Goal: Task Accomplishment & Management: Complete application form

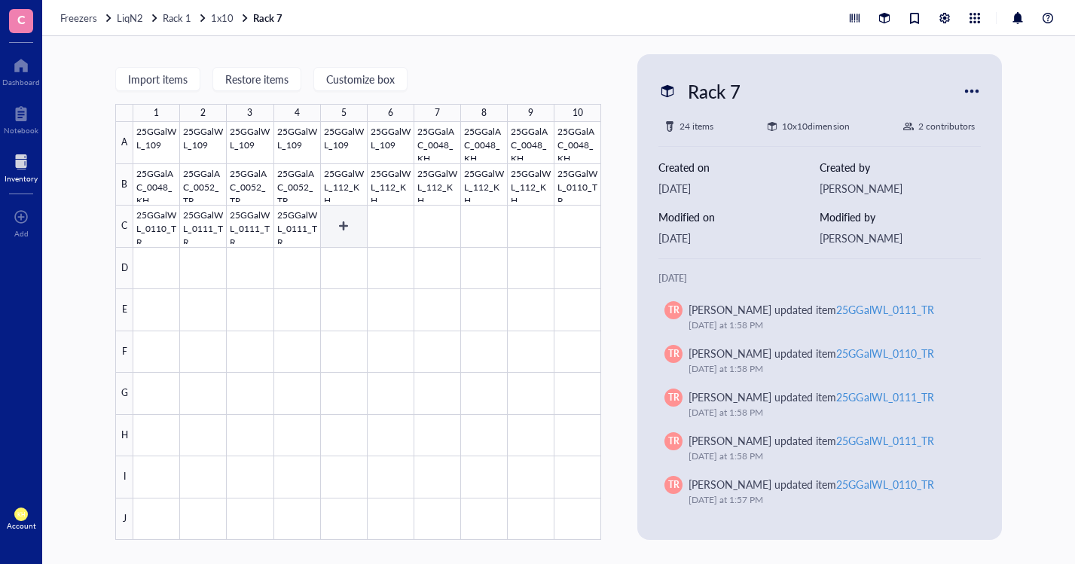
click at [336, 227] on div at bounding box center [367, 331] width 468 height 418
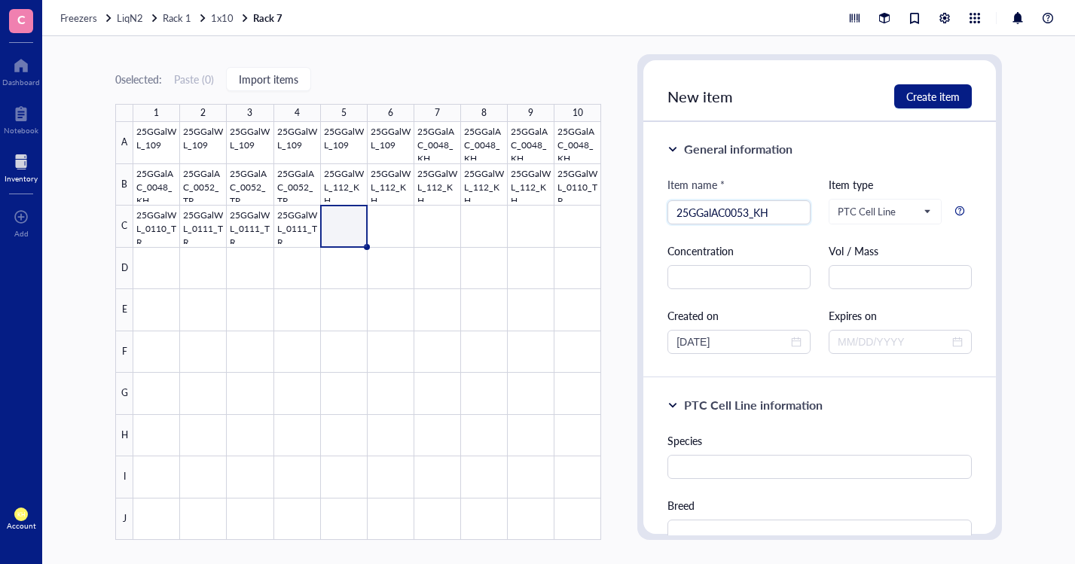
type input "25GGalAC0053_KH"
click at [847, 401] on div "PTC Cell Line information" at bounding box center [819, 405] width 304 height 18
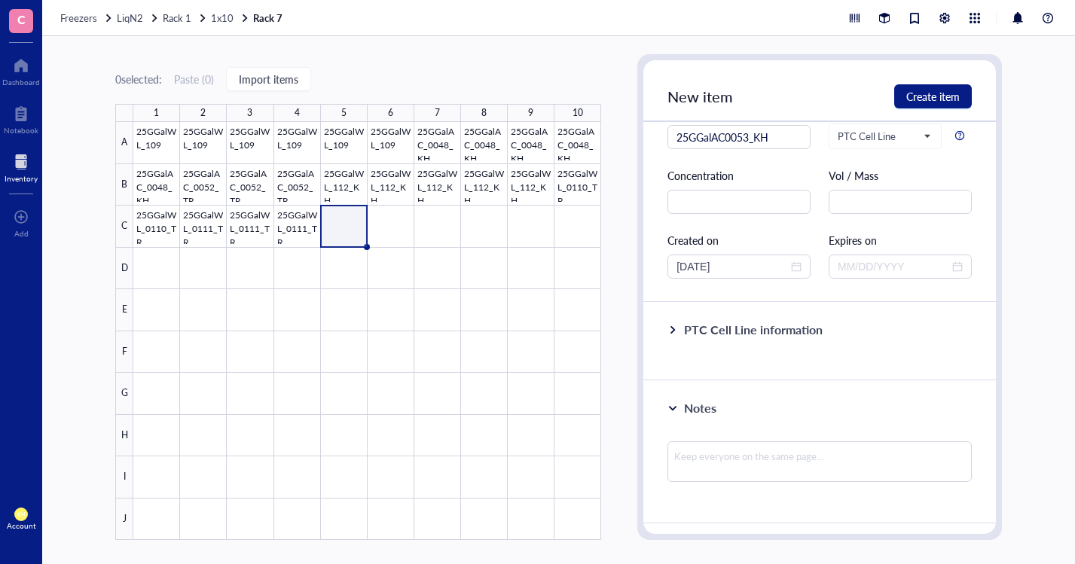
click at [690, 333] on div "PTC Cell Line information" at bounding box center [753, 330] width 139 height 18
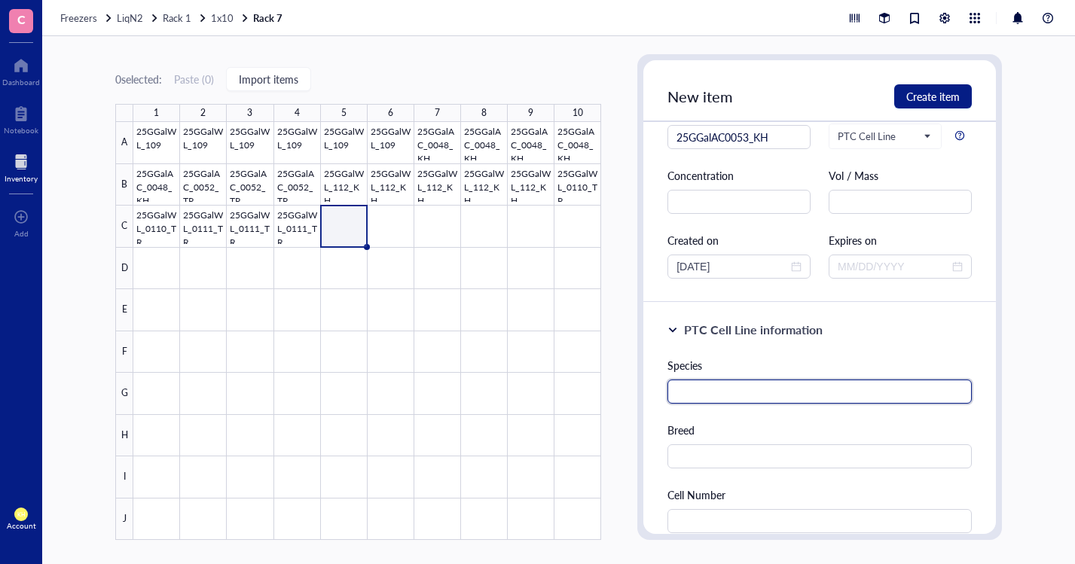
click at [733, 391] on input "text" at bounding box center [819, 392] width 304 height 24
type input "G.Gallus"
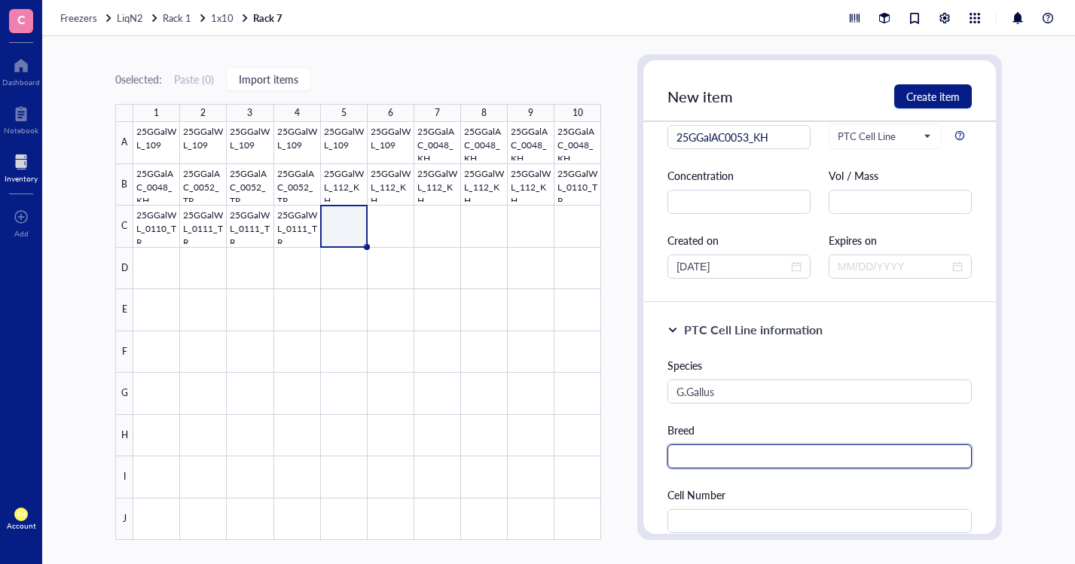
click at [698, 453] on input "text" at bounding box center [819, 456] width 304 height 24
type input "[PERSON_NAME]"
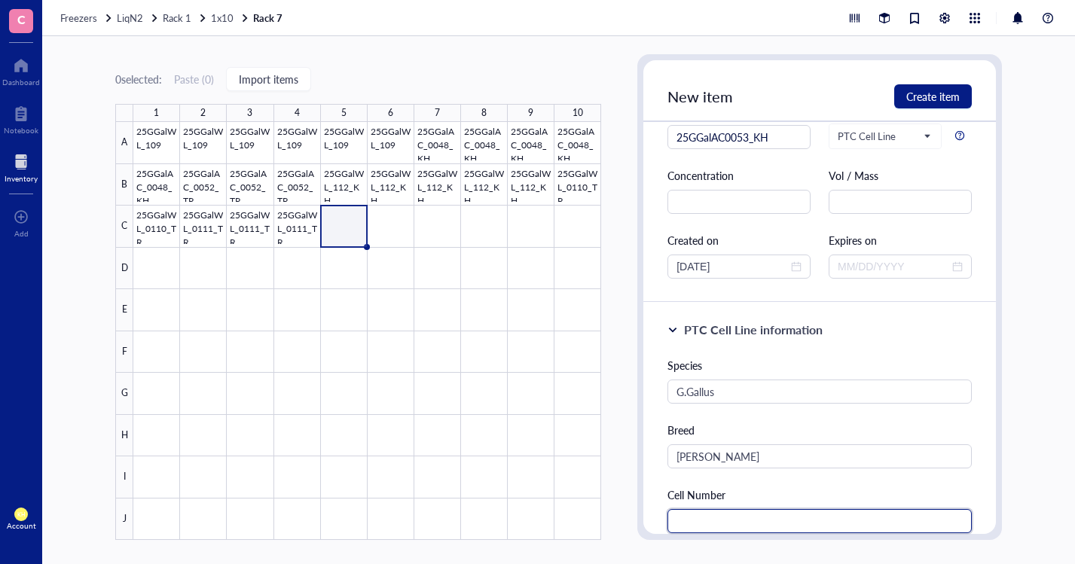
click at [743, 518] on input "text" at bounding box center [819, 521] width 304 height 24
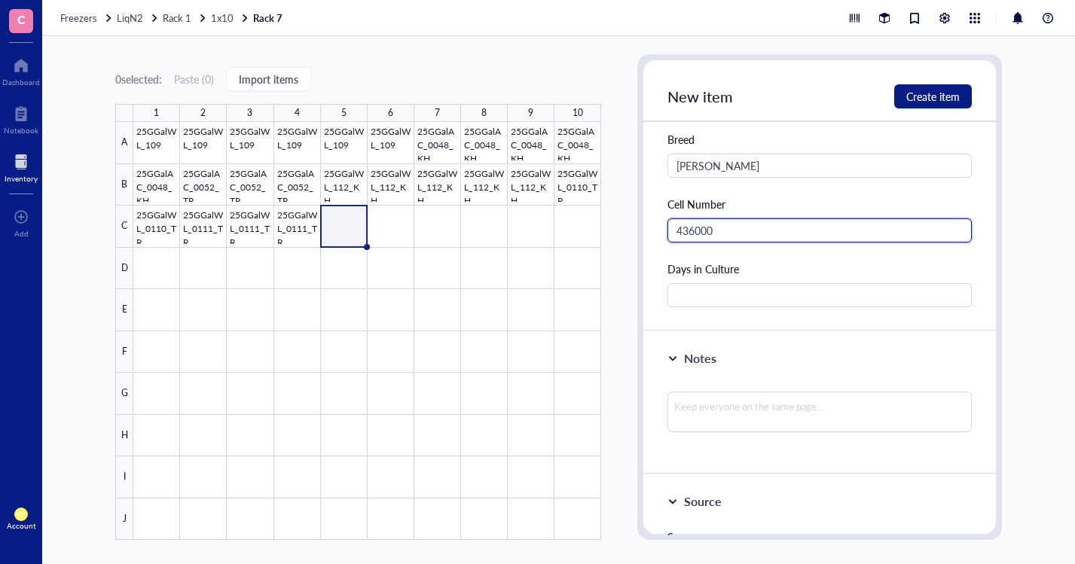
scroll to position [404, 0]
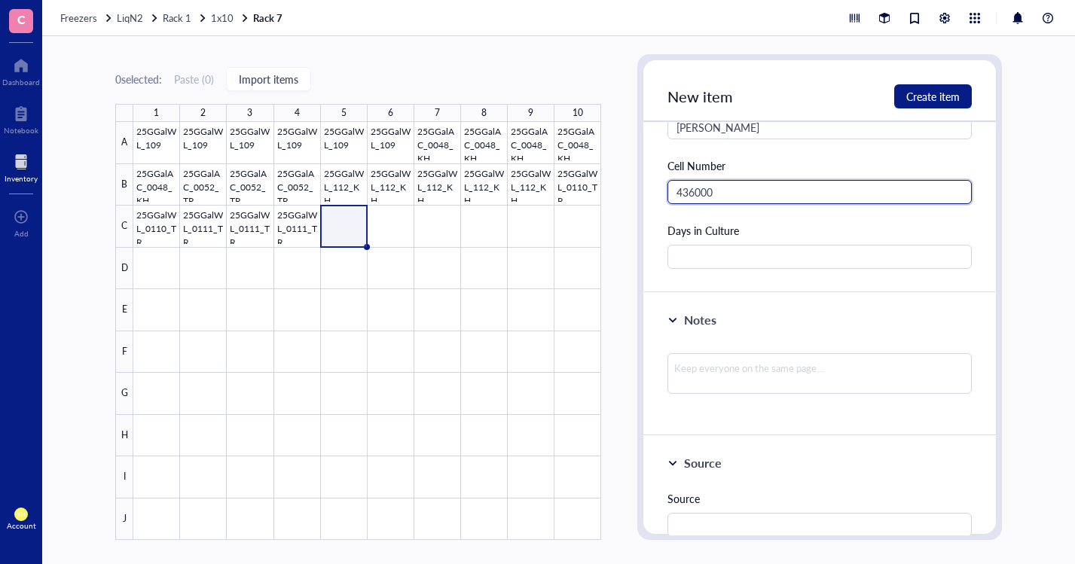
type input "436000"
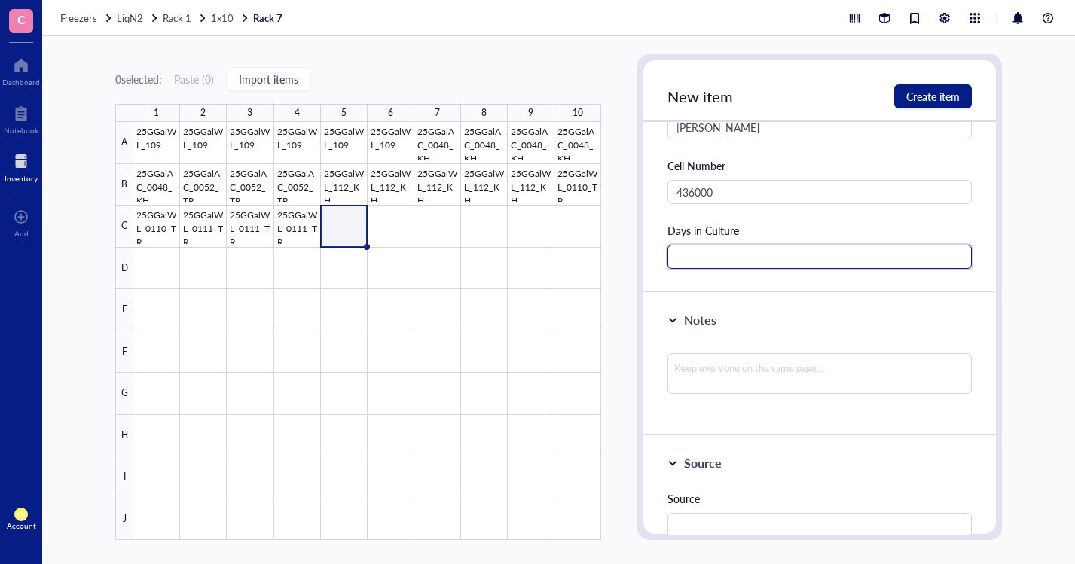
click at [869, 258] on input "text" at bounding box center [819, 257] width 304 height 24
type input "32"
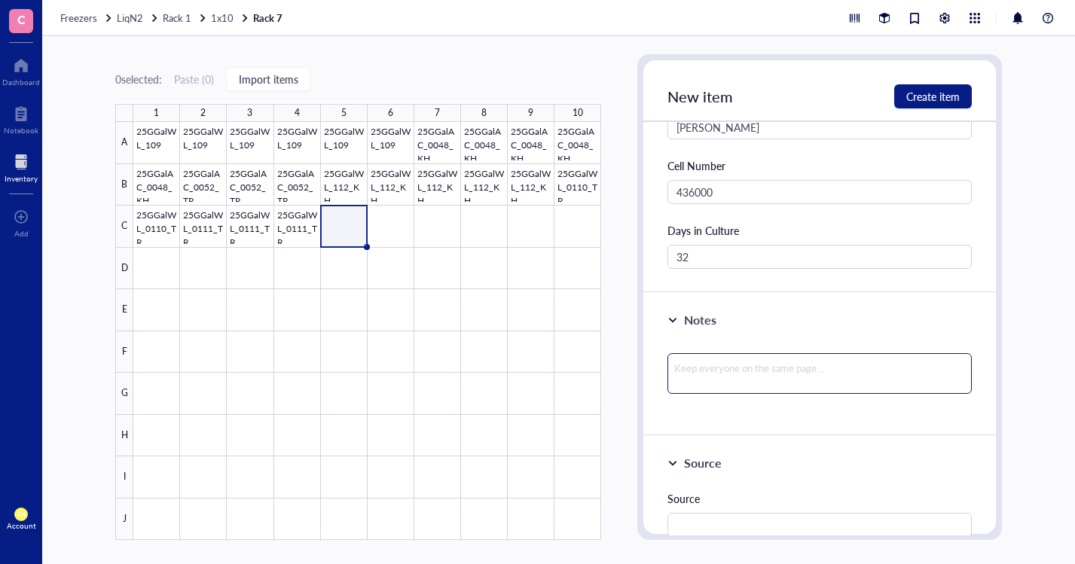
click at [795, 368] on textarea at bounding box center [819, 373] width 304 height 41
type textarea "0"
type textarea "08"
type textarea "080"
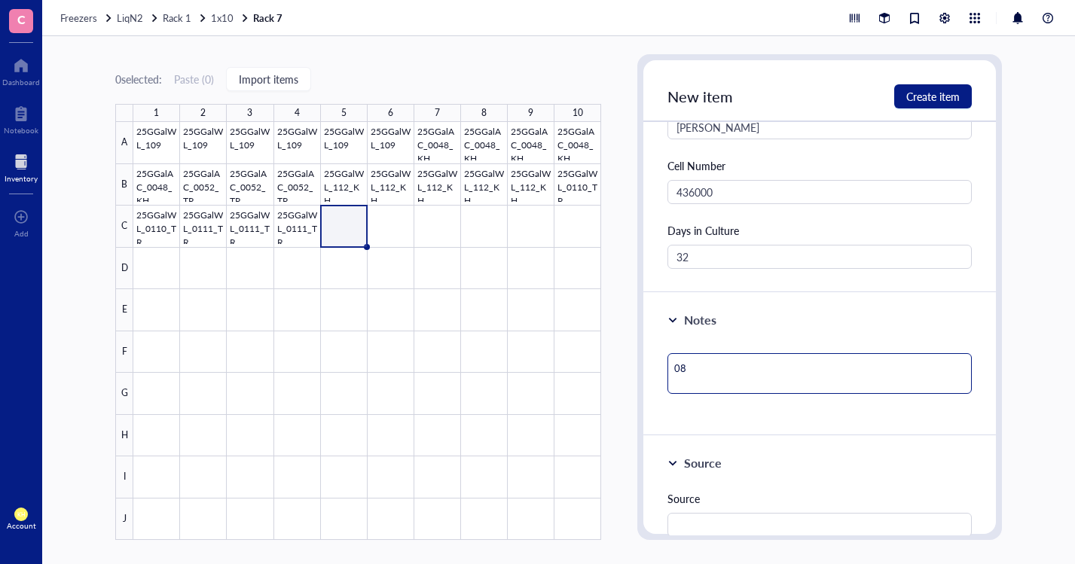
type textarea "080"
type textarea "0808"
type textarea "08082"
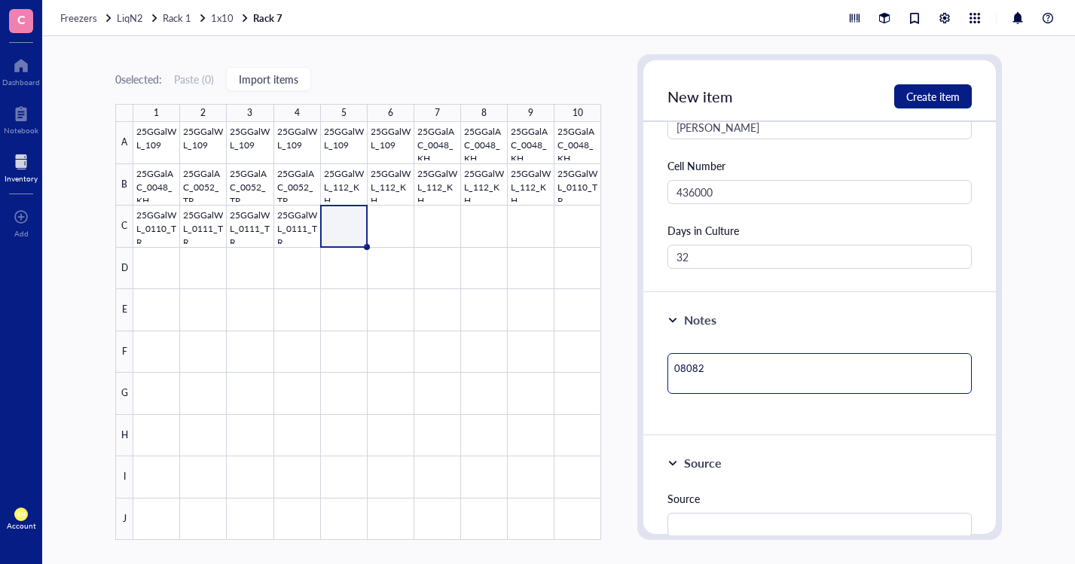
type textarea "080825"
type textarea "080825 d"
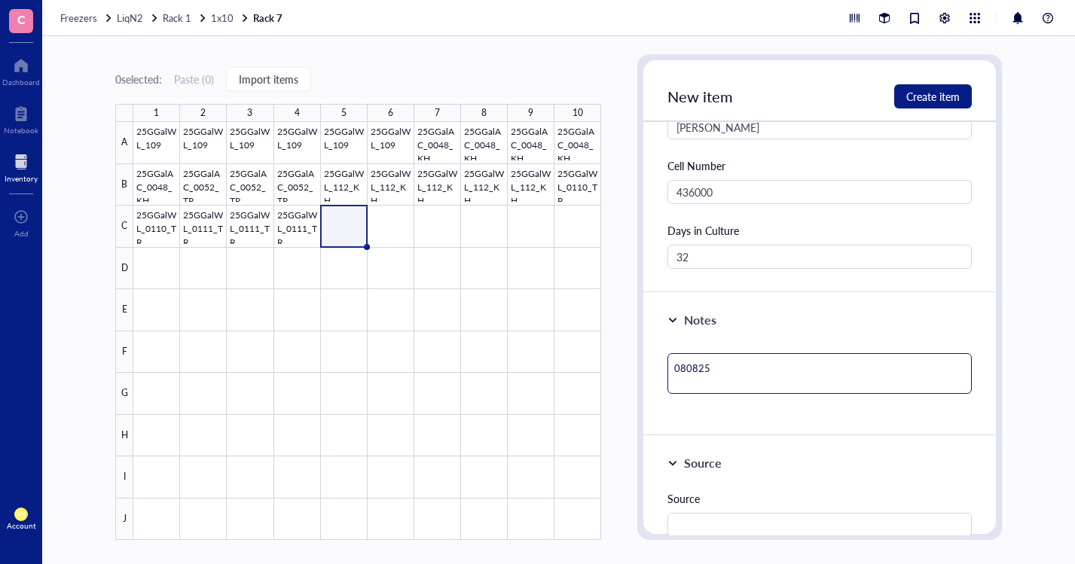
type textarea "080825 d"
type textarea "080825 de"
type textarea "080825 der"
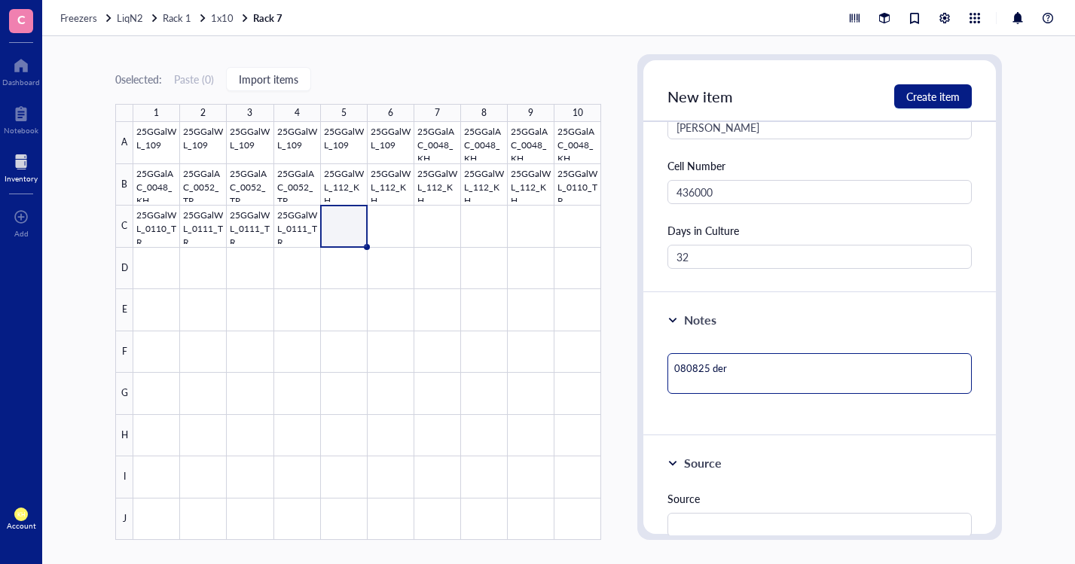
type textarea "080825 deri"
type textarea "080825 deriv"
type textarea "080825 deriva"
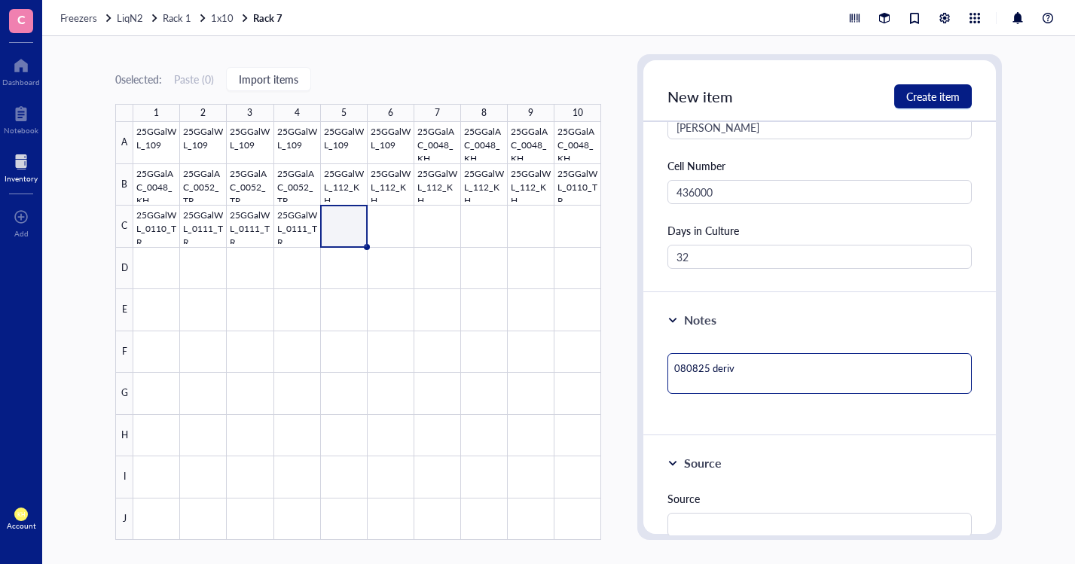
type textarea "080825 deriva"
type textarea "080825 derivat"
type textarea "080825 derivati"
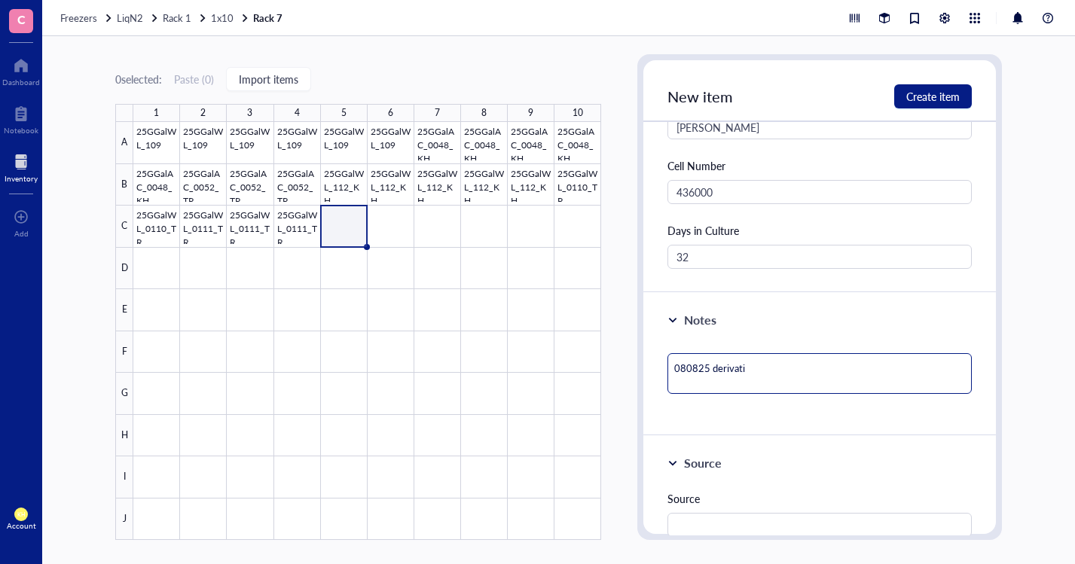
type textarea "080825 derivatio"
type textarea "080825 derivation"
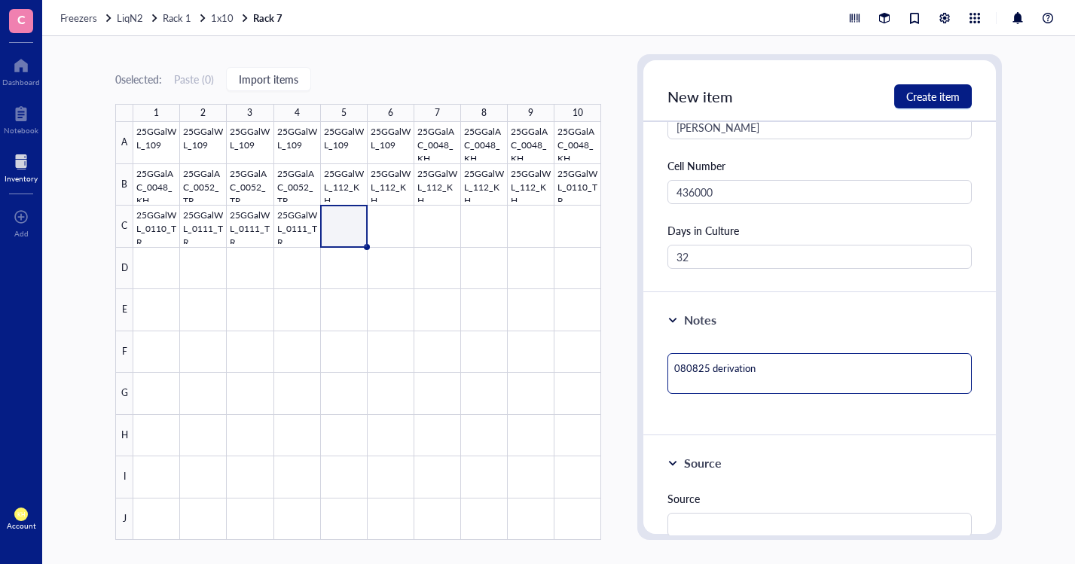
type textarea "080825 derivation"
type textarea "080825 derivation #"
type textarea "080825 derivation #4"
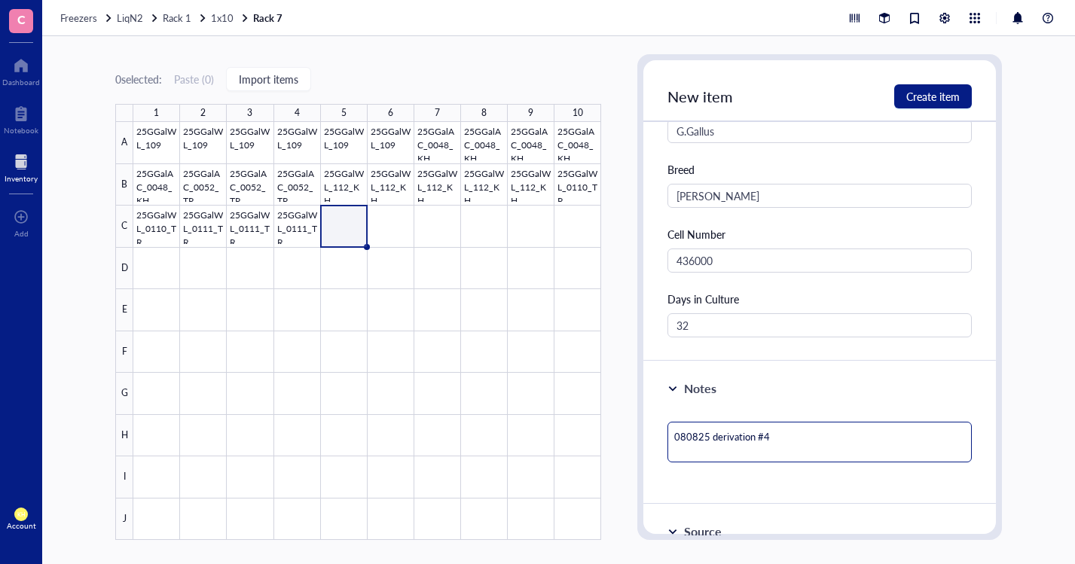
drag, startPoint x: 789, startPoint y: 459, endPoint x: 797, endPoint y: 467, distance: 11.2
click at [789, 460] on div "080825 derivation #4" at bounding box center [819, 448] width 304 height 65
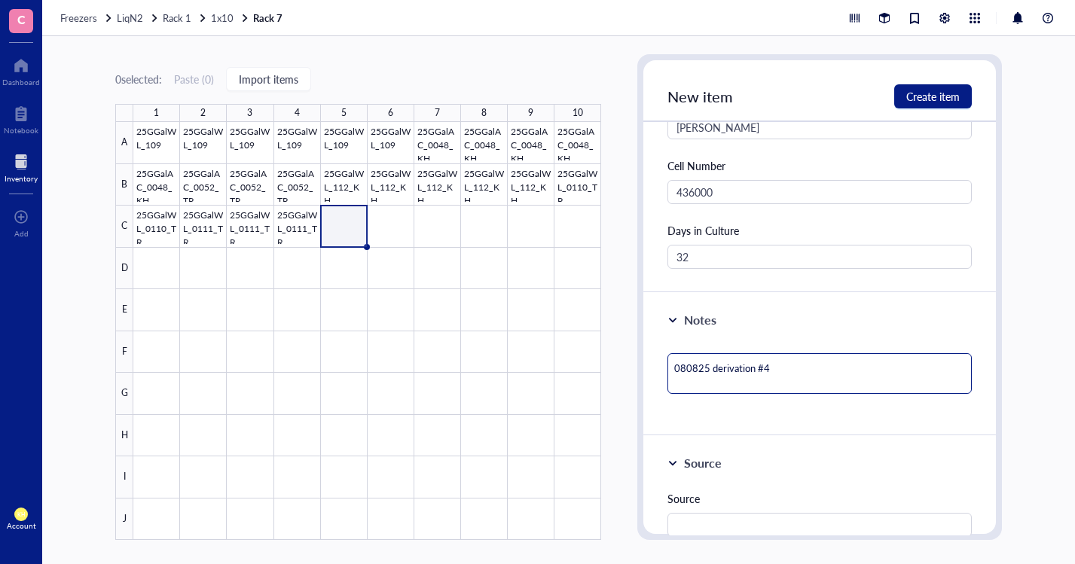
type textarea "080825 derivation #4"
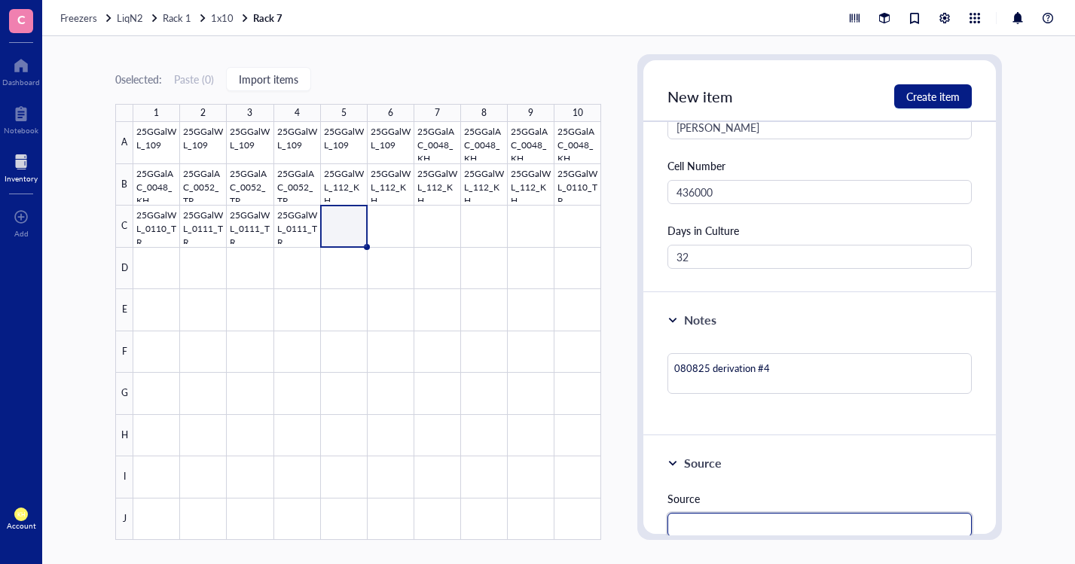
drag, startPoint x: 735, startPoint y: 525, endPoint x: 729, endPoint y: 571, distance: 46.3
drag, startPoint x: 729, startPoint y: 571, endPoint x: 714, endPoint y: 530, distance: 44.1
click at [714, 530] on input "text" at bounding box center [819, 525] width 304 height 24
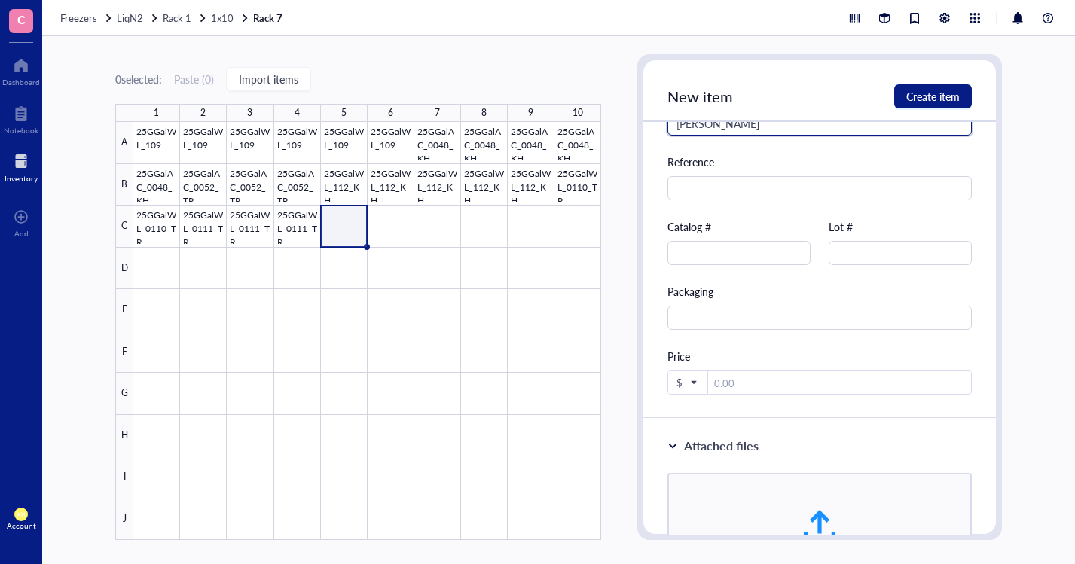
scroll to position [781, 0]
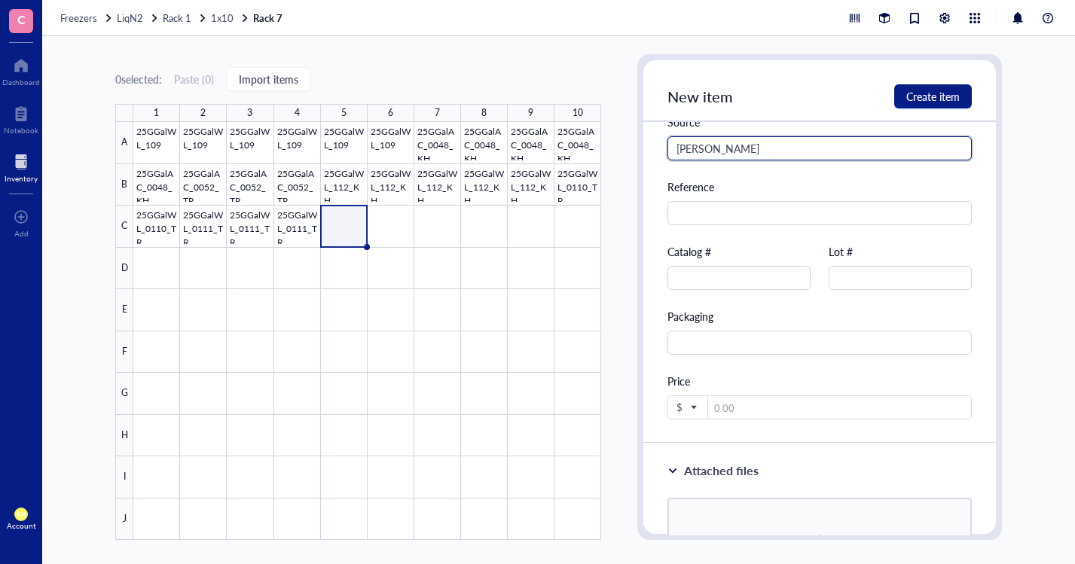
type input "[PERSON_NAME]"
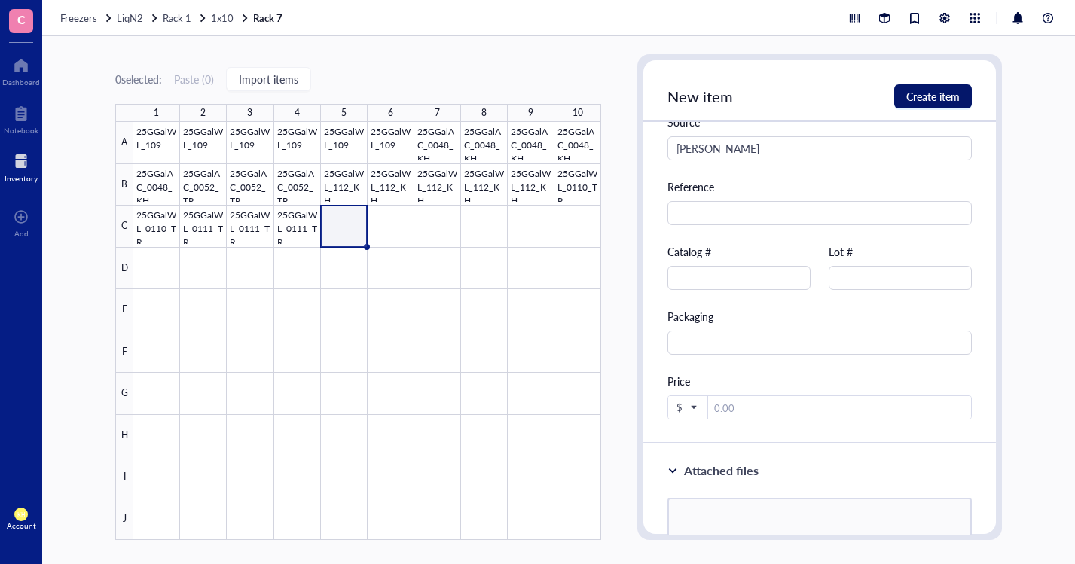
click at [958, 99] on span "Create item" at bounding box center [932, 96] width 53 height 12
type textarea "Keep everyone on the same page…"
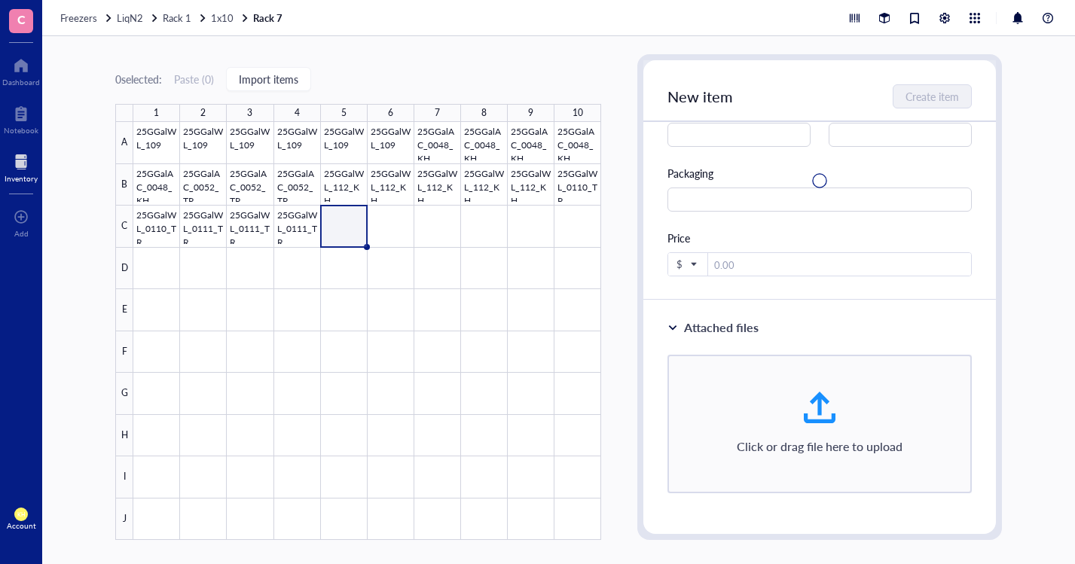
scroll to position [462, 0]
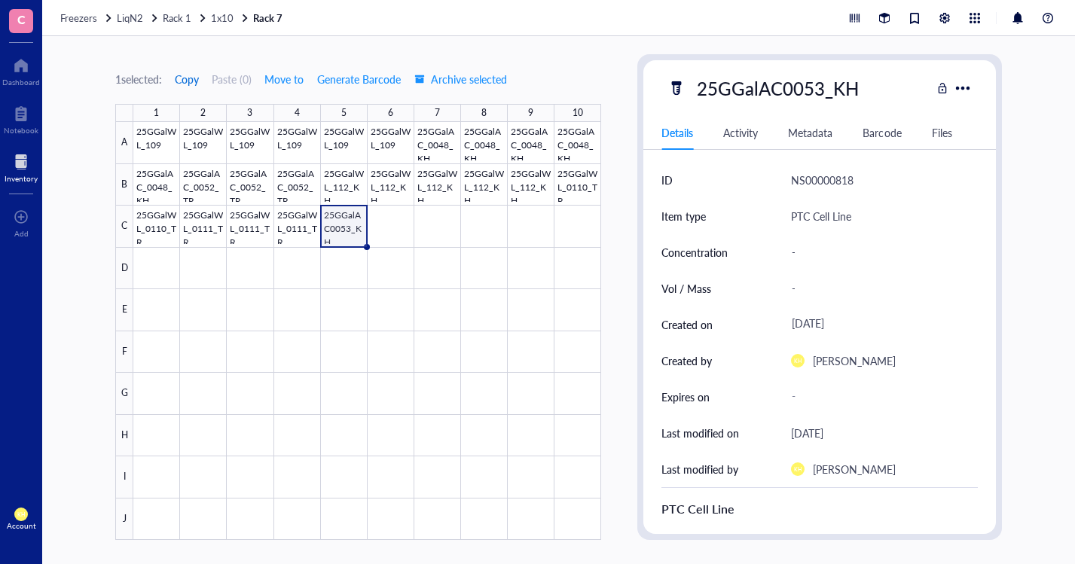
click at [188, 76] on span "Copy" at bounding box center [187, 79] width 24 height 12
click at [398, 220] on div at bounding box center [367, 331] width 468 height 418
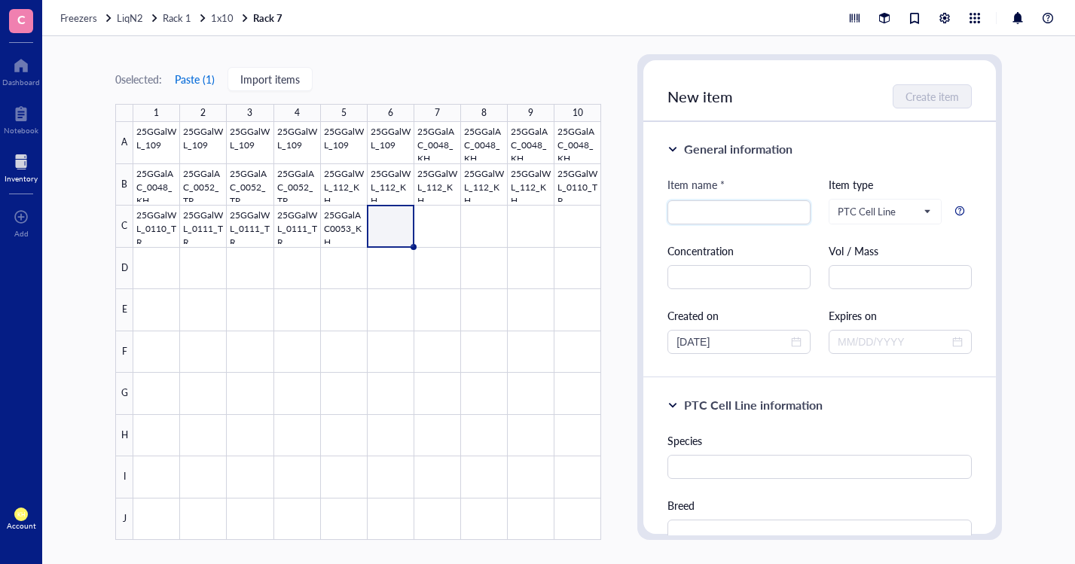
click at [206, 78] on button "Paste ( 1 )" at bounding box center [194, 79] width 41 height 24
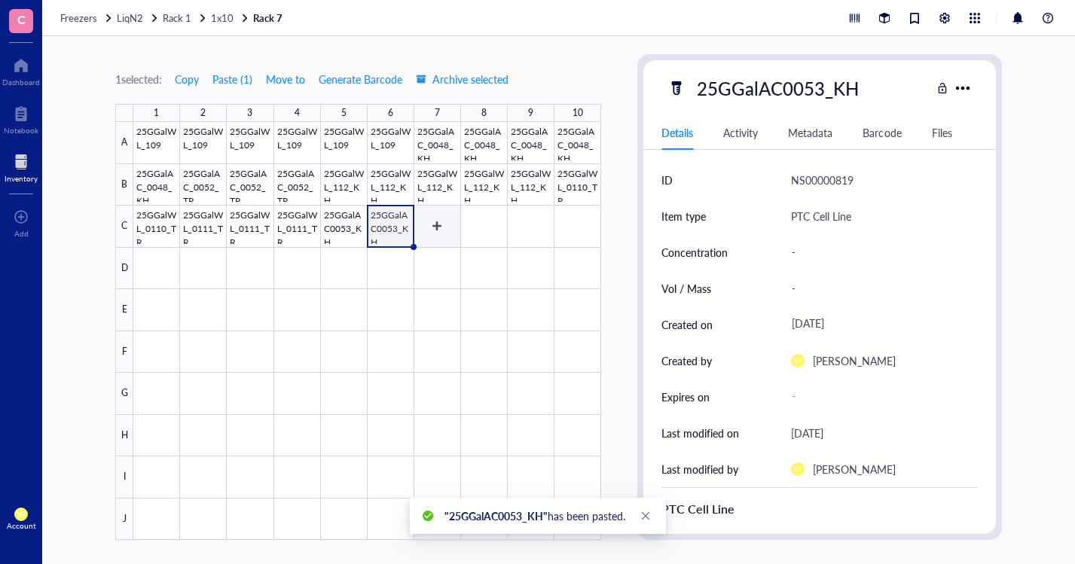
click at [445, 226] on div at bounding box center [367, 331] width 468 height 418
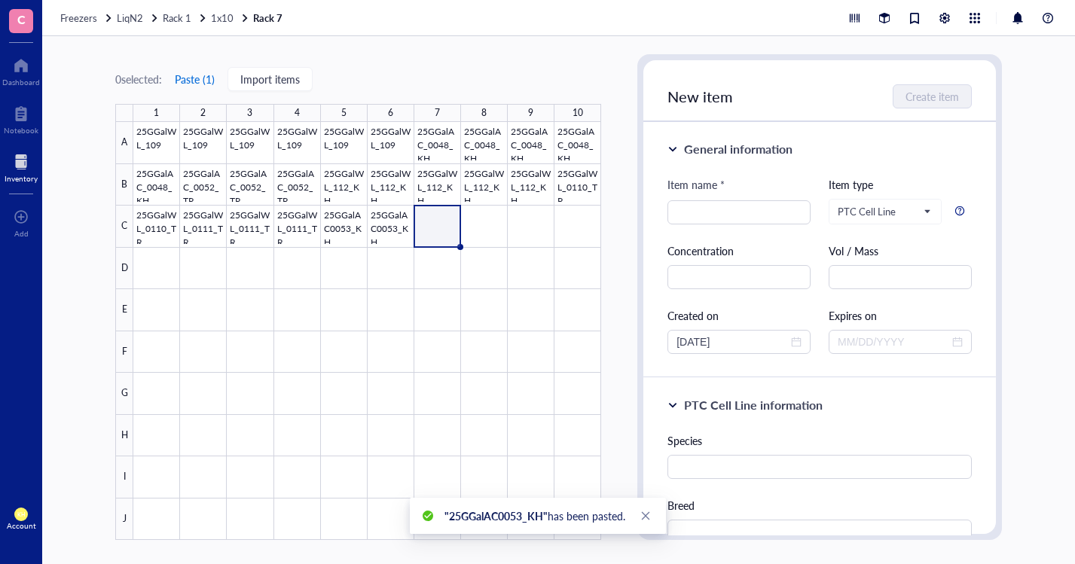
click at [201, 73] on button "Paste ( 1 )" at bounding box center [194, 79] width 41 height 24
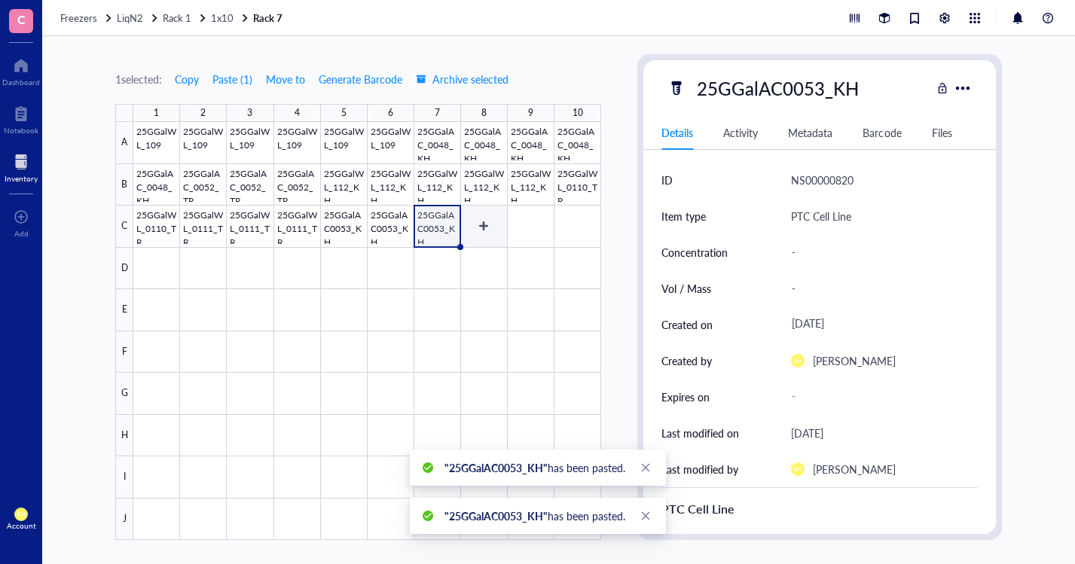
click at [477, 230] on div at bounding box center [367, 331] width 468 height 418
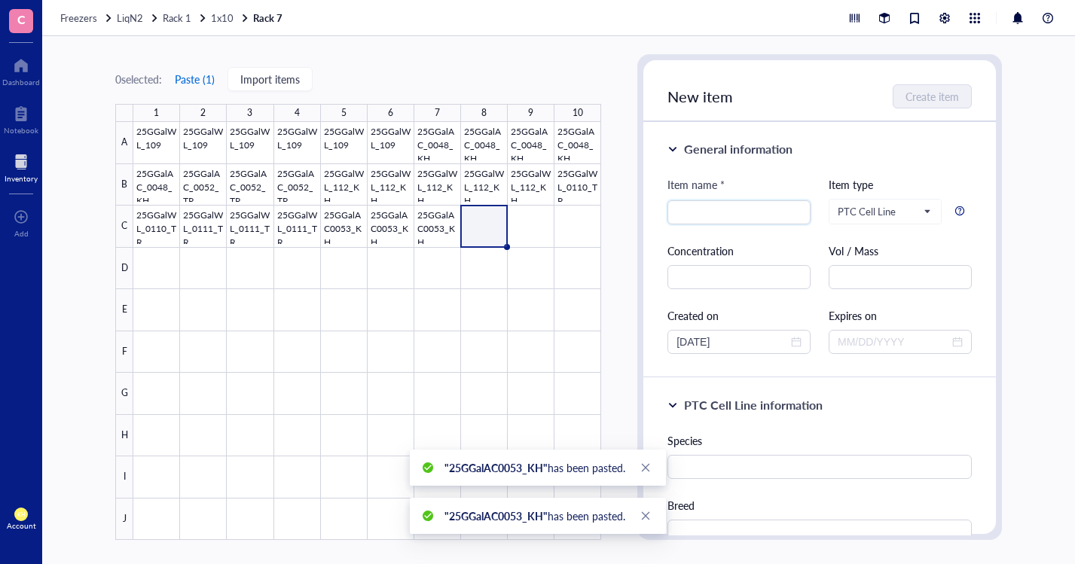
click at [194, 74] on button "Paste ( 1 )" at bounding box center [194, 79] width 41 height 24
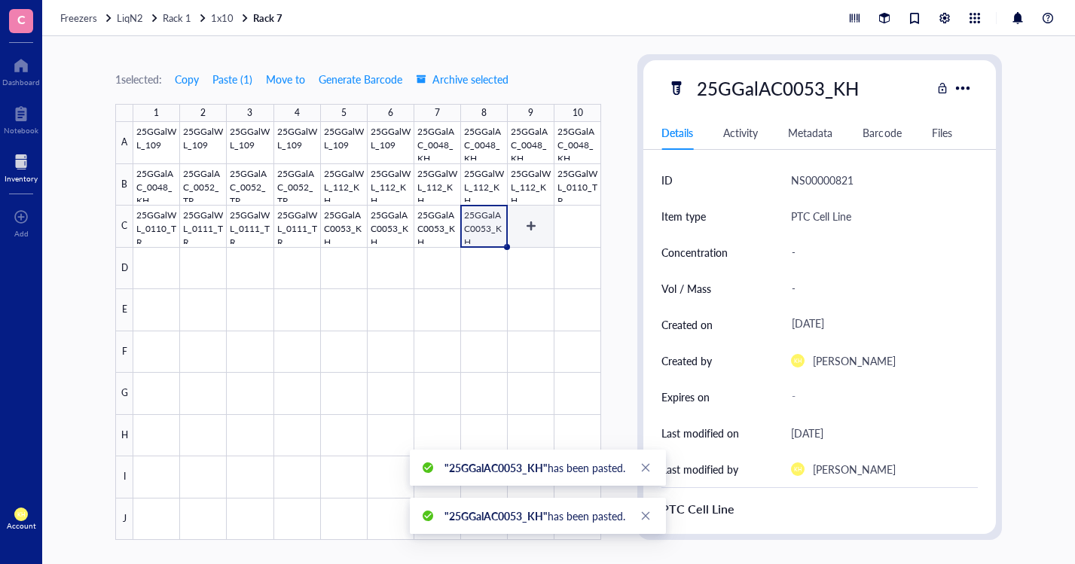
drag, startPoint x: 536, startPoint y: 231, endPoint x: 527, endPoint y: 224, distance: 11.3
click at [536, 230] on div at bounding box center [367, 331] width 468 height 418
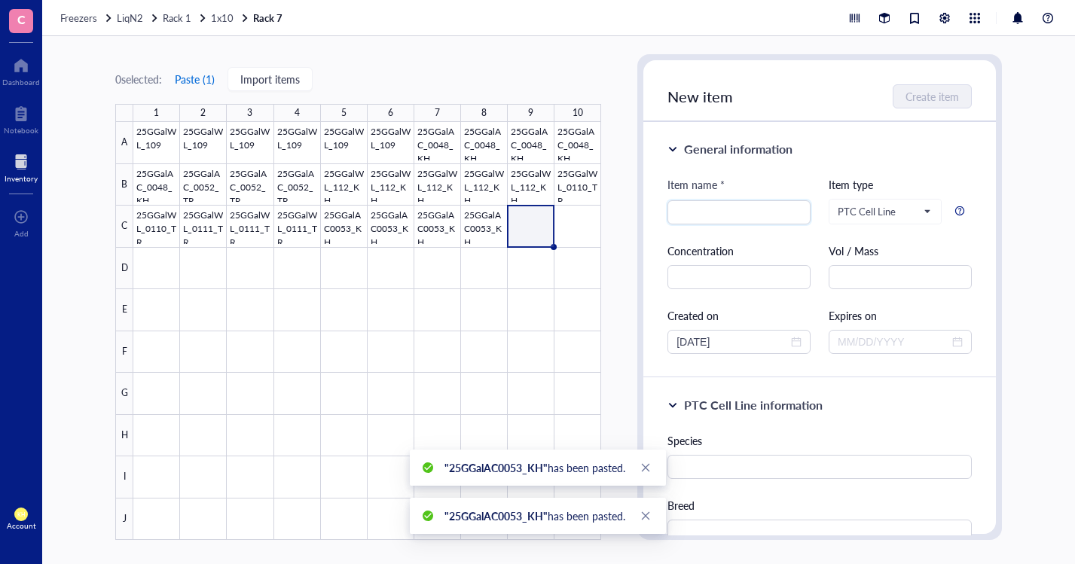
click at [181, 81] on button "Paste ( 1 )" at bounding box center [194, 79] width 41 height 24
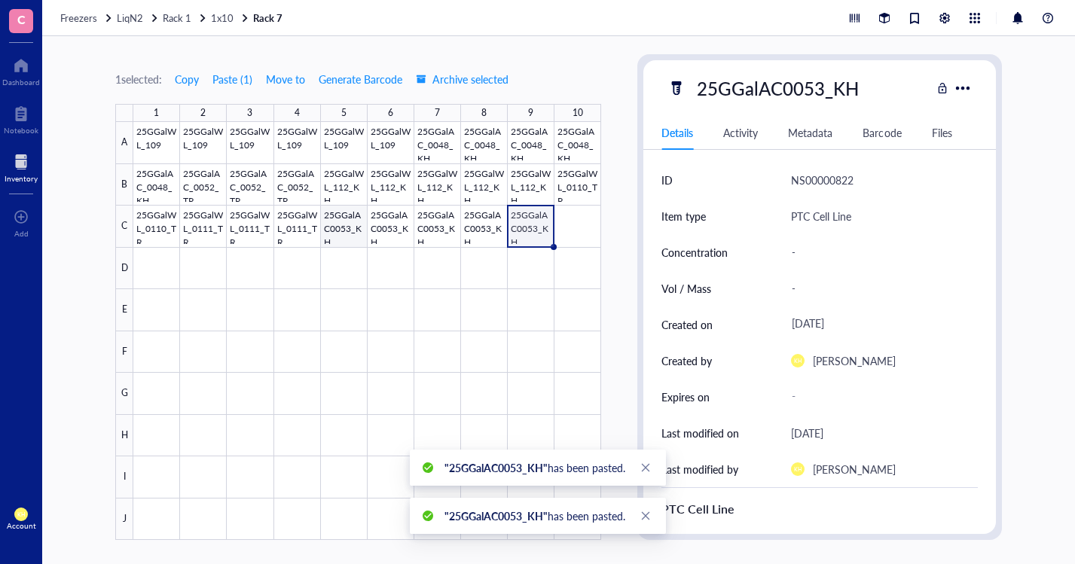
click at [345, 228] on div at bounding box center [367, 331] width 468 height 418
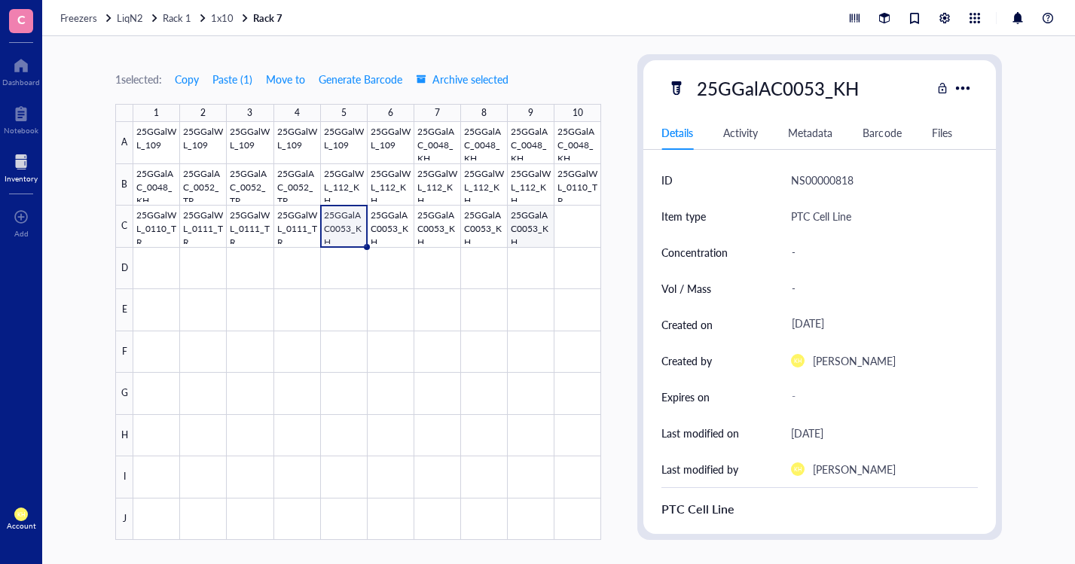
click at [530, 242] on div at bounding box center [367, 331] width 468 height 418
click at [597, 223] on div at bounding box center [367, 331] width 468 height 418
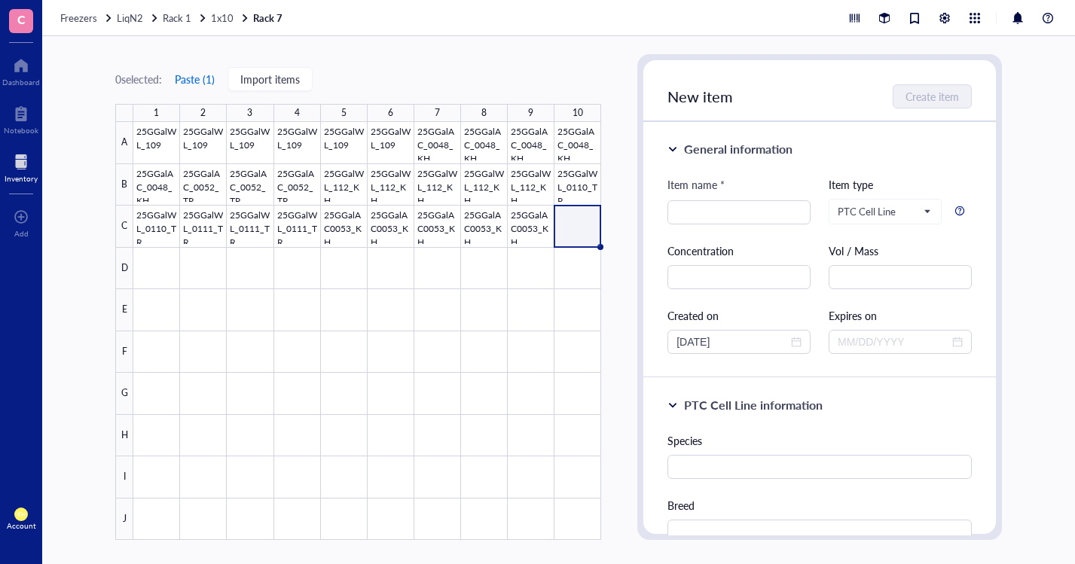
click at [203, 75] on button "Paste ( 1 )" at bounding box center [194, 79] width 41 height 24
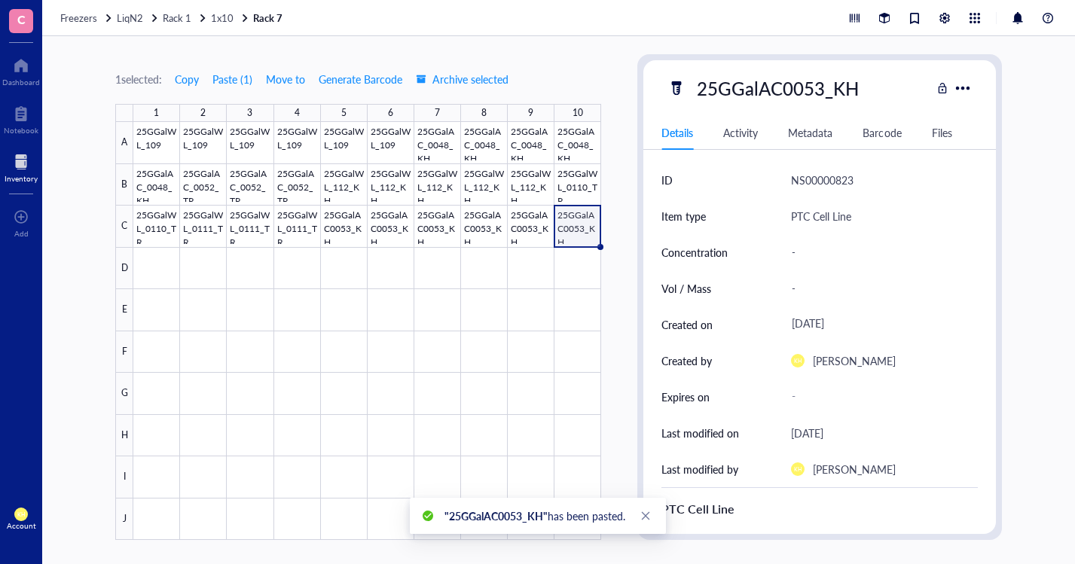
click at [817, 91] on div "25GGalAC0053_KH" at bounding box center [778, 88] width 176 height 32
click at [823, 87] on input "25GGalAC0053_KH" at bounding box center [780, 88] width 179 height 30
type input "25GGalAC0054_KH"
click at [923, 399] on div "-" at bounding box center [878, 396] width 187 height 27
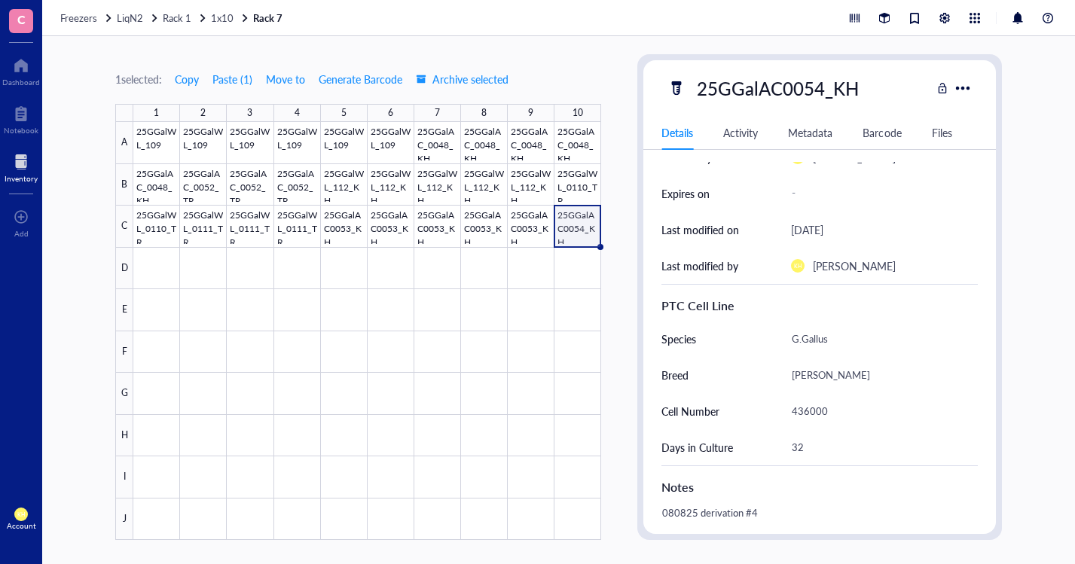
scroll to position [151, 0]
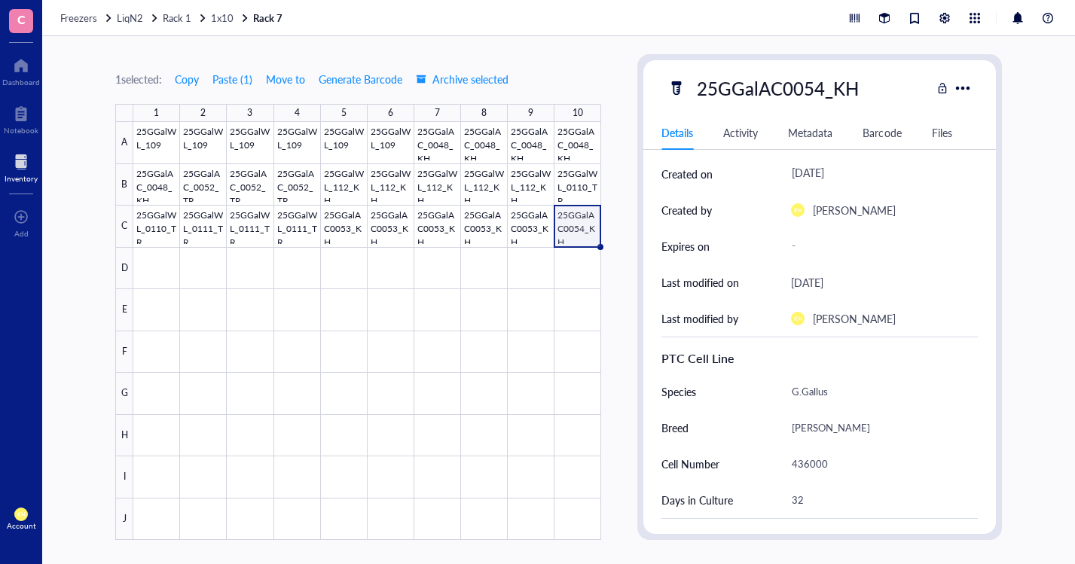
click at [828, 463] on div "436000" at bounding box center [878, 464] width 187 height 32
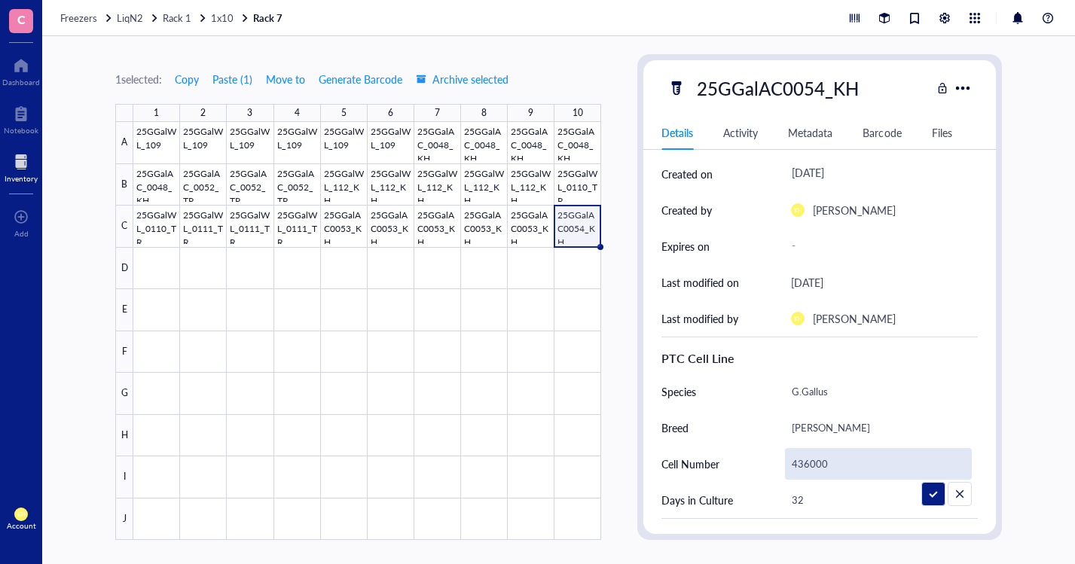
click at [807, 464] on input "436000" at bounding box center [878, 464] width 185 height 30
type input "410000"
click at [861, 491] on div "32" at bounding box center [878, 500] width 187 height 32
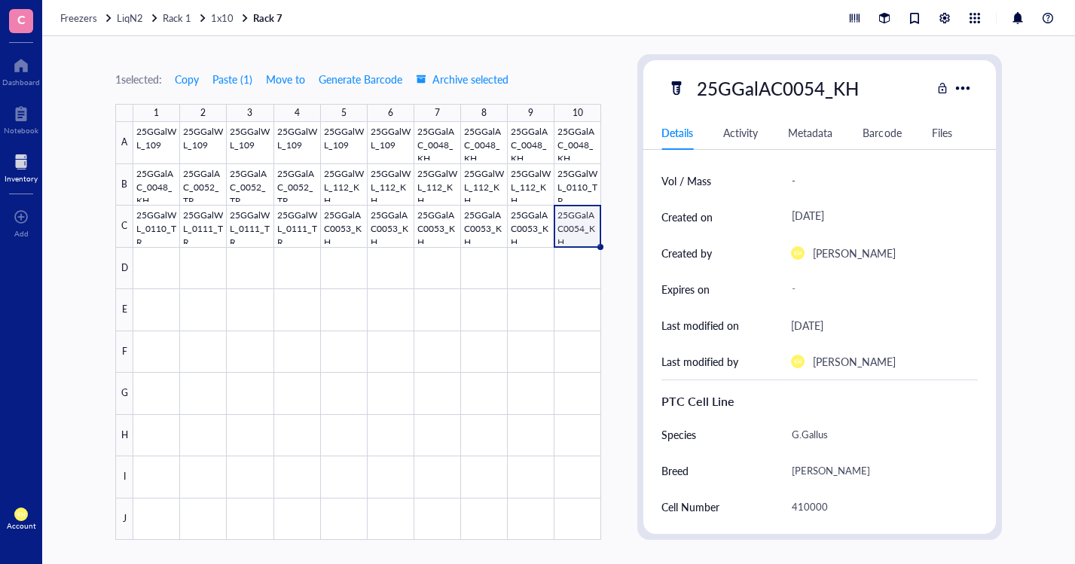
scroll to position [97, 0]
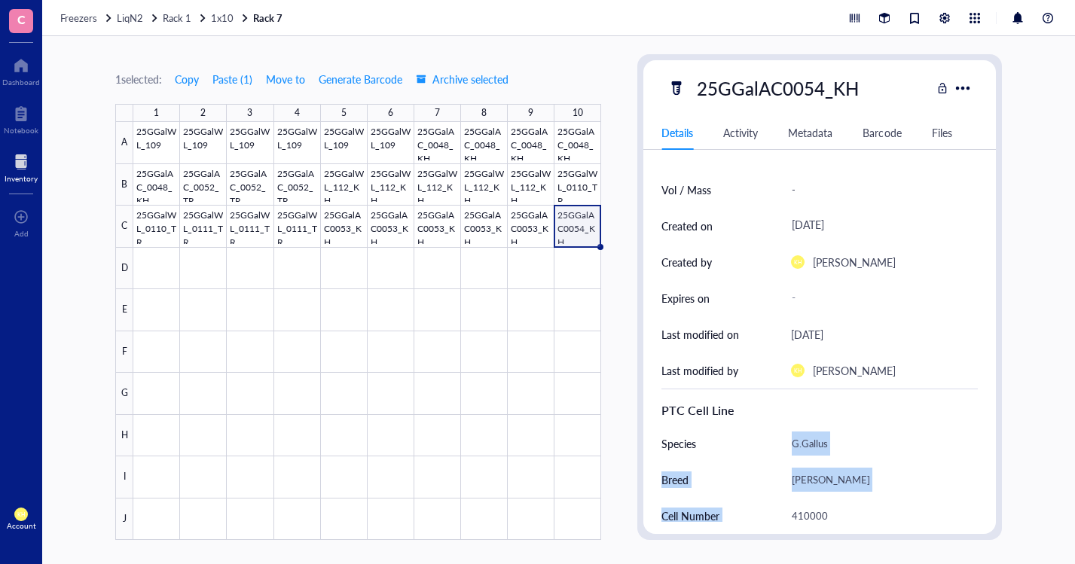
drag, startPoint x: 787, startPoint y: 442, endPoint x: 788, endPoint y: 450, distance: 7.6
click at [787, 448] on div "PTC Cell Line Species [PERSON_NAME] Breed Ayam Cemani Cell Number 410000 Days i…" at bounding box center [819, 480] width 316 height 182
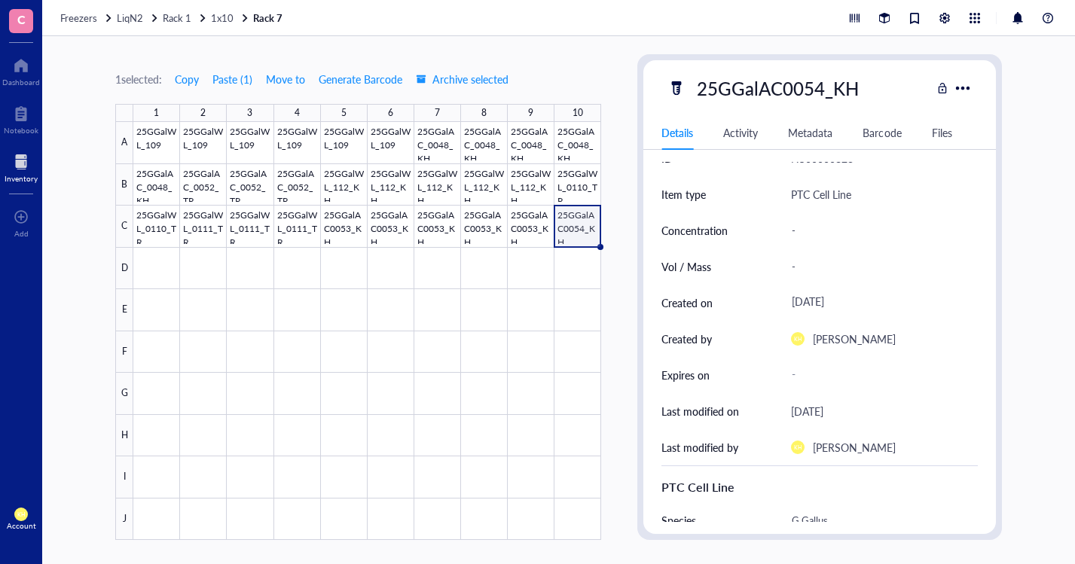
click at [765, 471] on div "PTC Cell Line" at bounding box center [819, 484] width 316 height 37
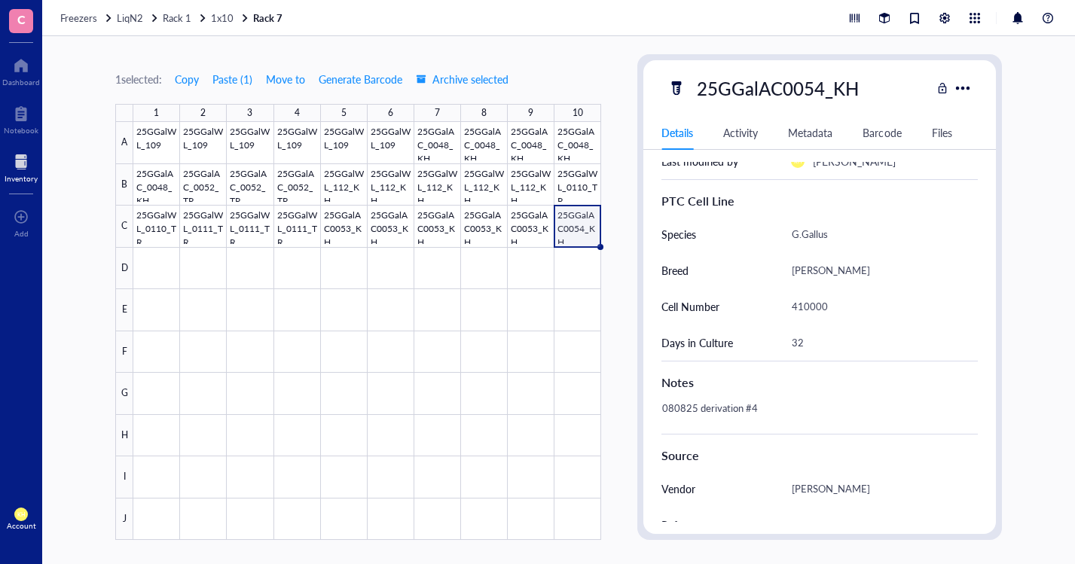
scroll to position [474, 0]
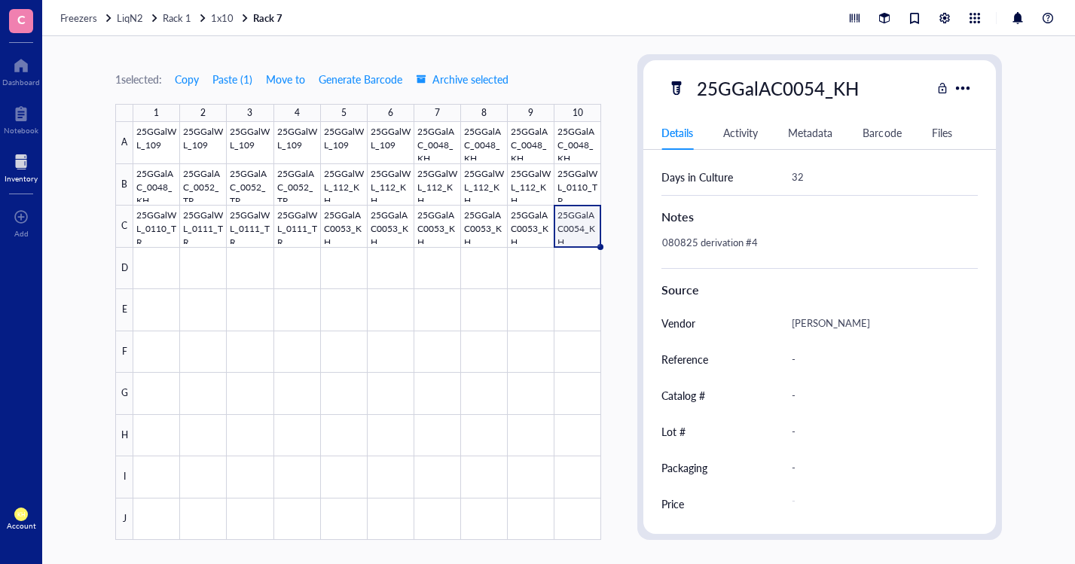
click at [774, 240] on div "080825 derivation #4" at bounding box center [813, 250] width 316 height 36
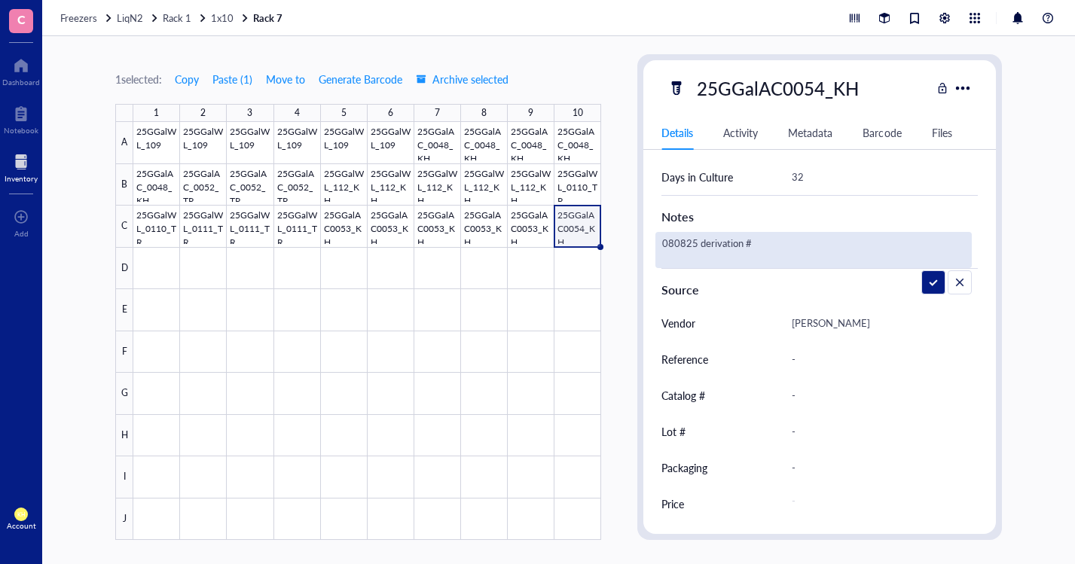
type textarea "080825 derivation #5"
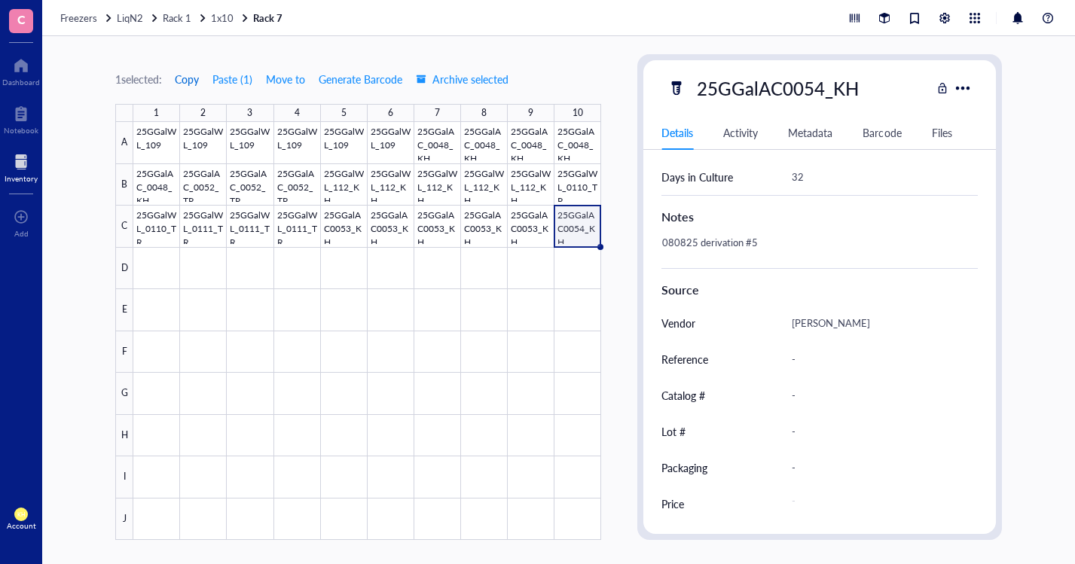
click at [196, 79] on span "Copy" at bounding box center [187, 79] width 24 height 12
click at [160, 267] on div at bounding box center [367, 331] width 468 height 418
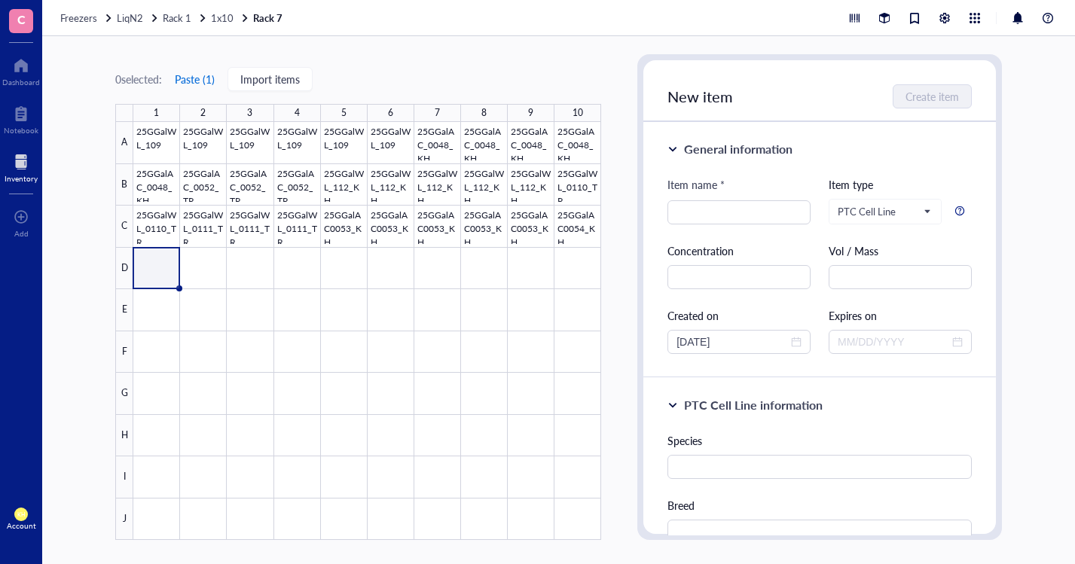
click at [205, 84] on button "Paste ( 1 )" at bounding box center [194, 79] width 41 height 24
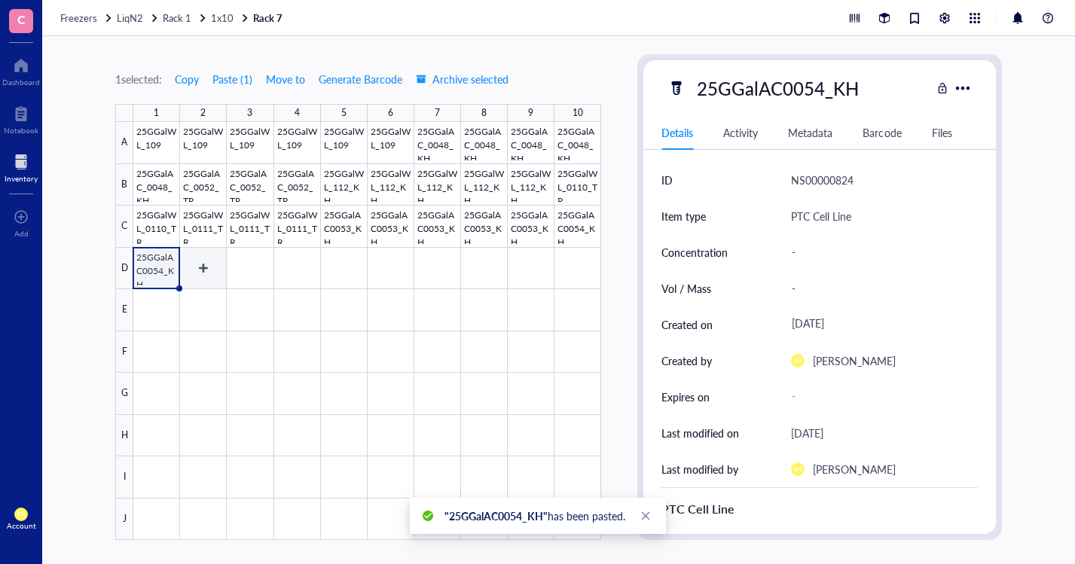
click at [194, 267] on div at bounding box center [367, 331] width 468 height 418
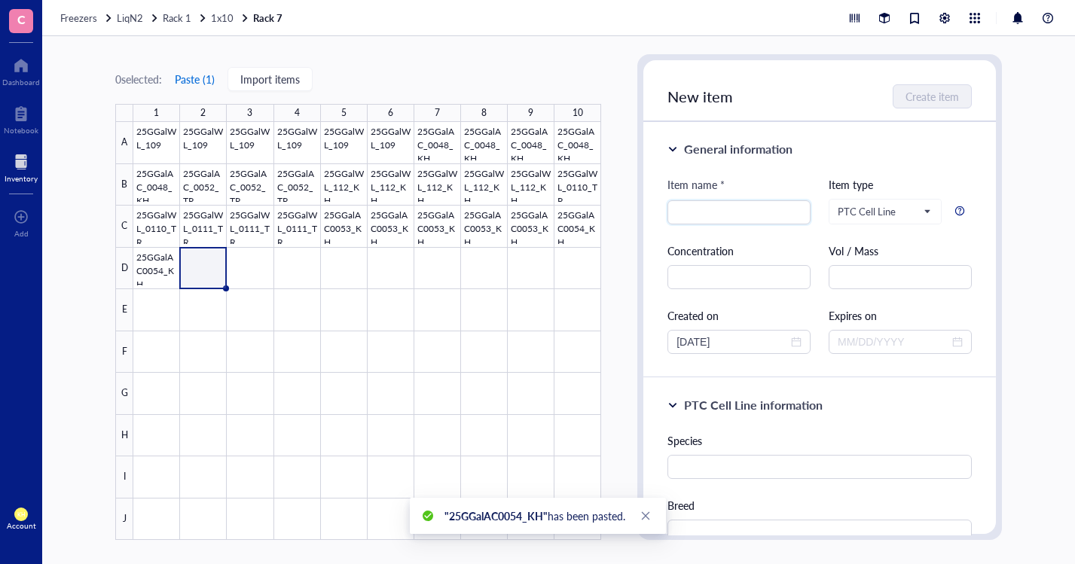
click at [206, 72] on button "Paste ( 1 )" at bounding box center [194, 79] width 41 height 24
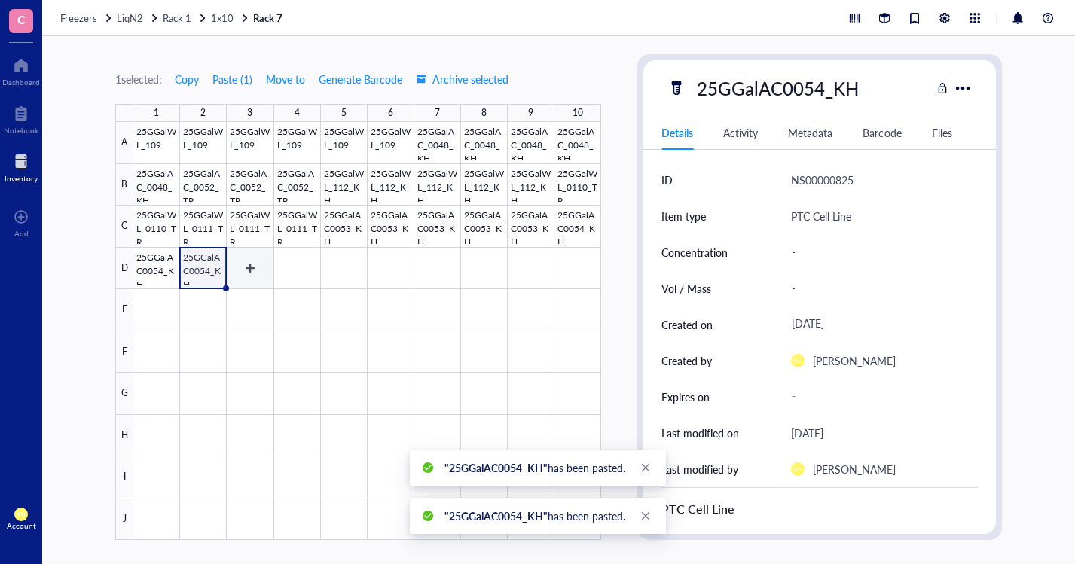
click at [246, 266] on div at bounding box center [367, 331] width 468 height 418
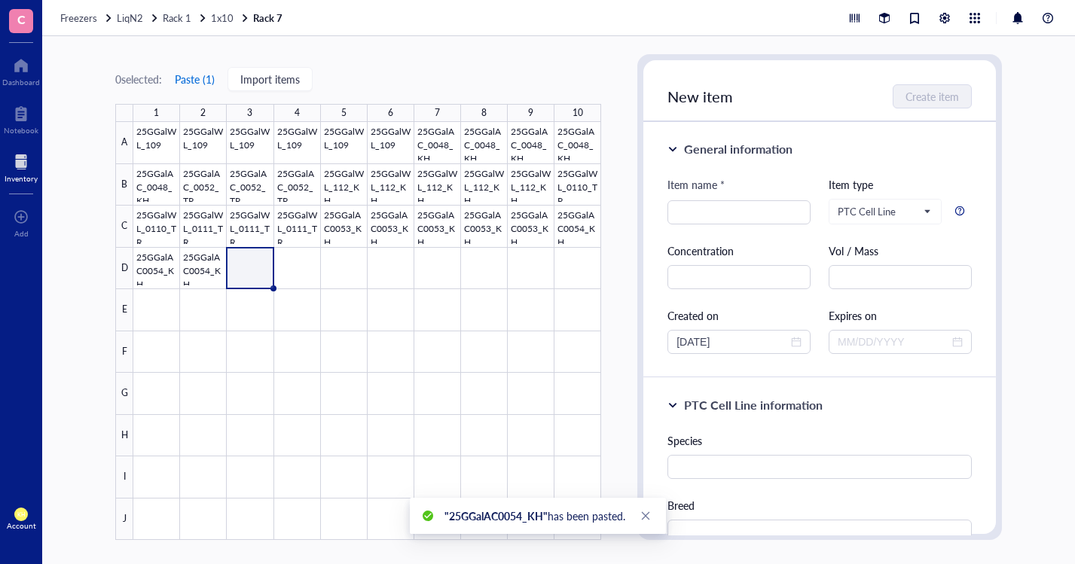
click at [203, 79] on button "Paste ( 1 )" at bounding box center [194, 79] width 41 height 24
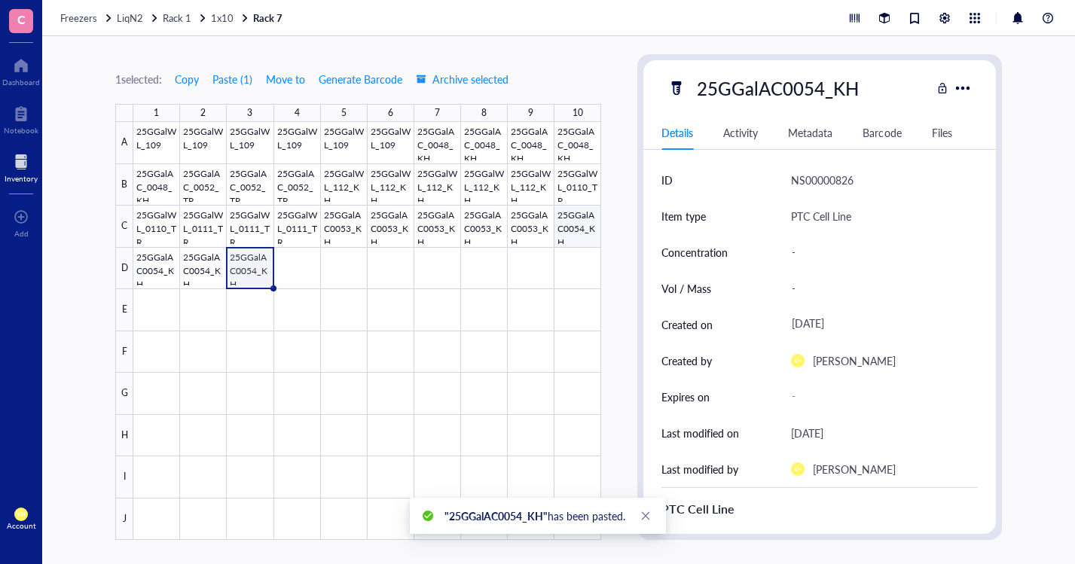
click at [570, 226] on div at bounding box center [367, 331] width 468 height 418
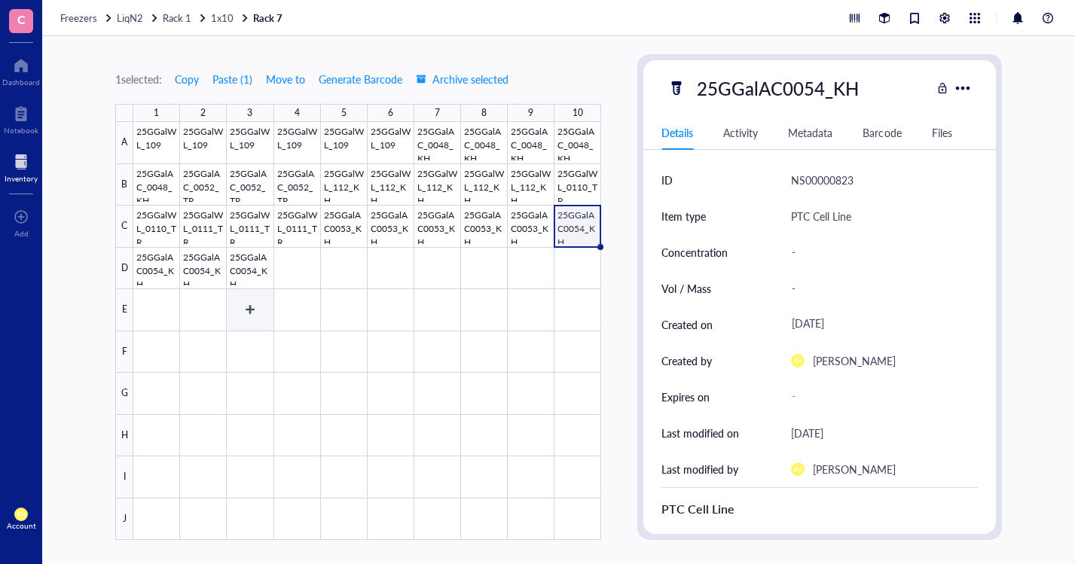
click at [255, 270] on div at bounding box center [367, 331] width 468 height 418
click at [297, 273] on div at bounding box center [367, 331] width 468 height 418
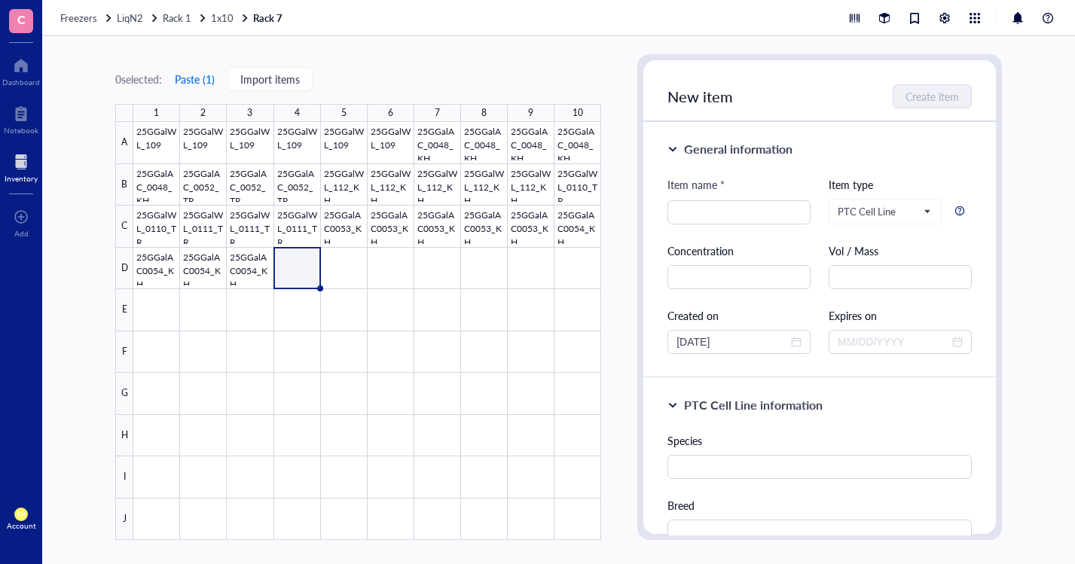
click at [193, 80] on button "Paste ( 1 )" at bounding box center [194, 79] width 41 height 24
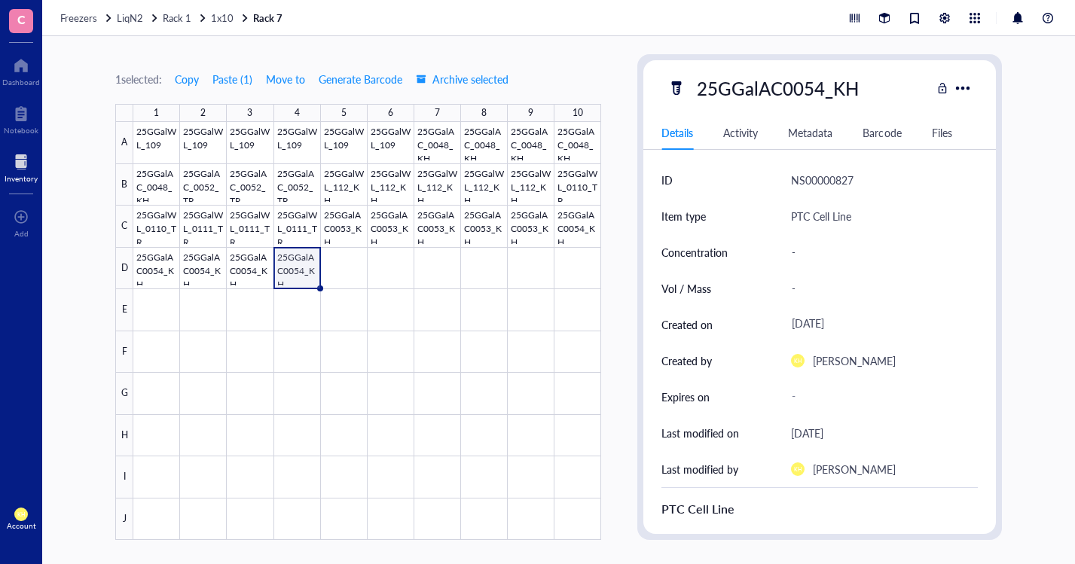
click at [825, 85] on div "25GGalAC0054_KH" at bounding box center [778, 88] width 176 height 32
click at [822, 88] on input "25GGalAC0054_KH" at bounding box center [780, 88] width 179 height 30
type input "25GGalAC0055_KH"
click at [359, 328] on div at bounding box center [367, 331] width 468 height 418
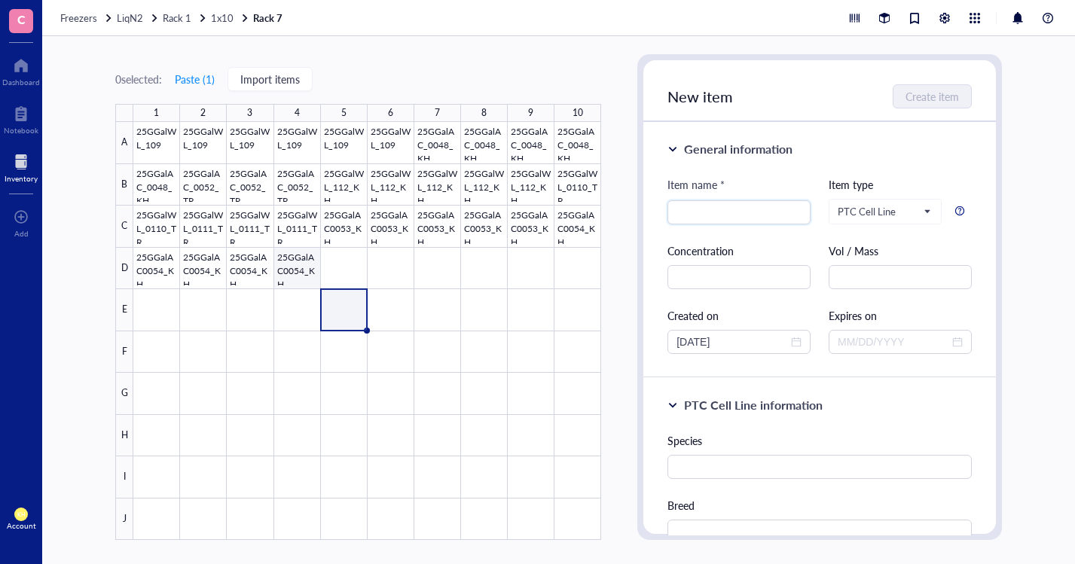
click at [295, 271] on div at bounding box center [367, 331] width 468 height 418
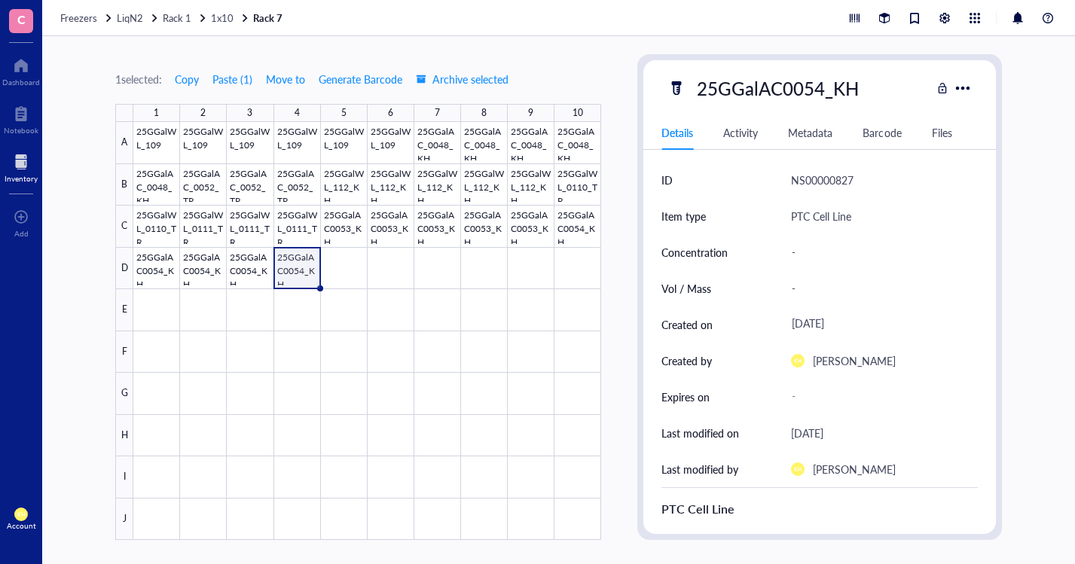
click at [815, 90] on div "25GGalAC0054_KH" at bounding box center [778, 88] width 176 height 32
click at [819, 90] on input "25GGalAC0054_KH" at bounding box center [780, 88] width 179 height 30
type input "25GGalAC0055_KH"
click at [907, 233] on div "PTC Cell Line" at bounding box center [884, 216] width 187 height 36
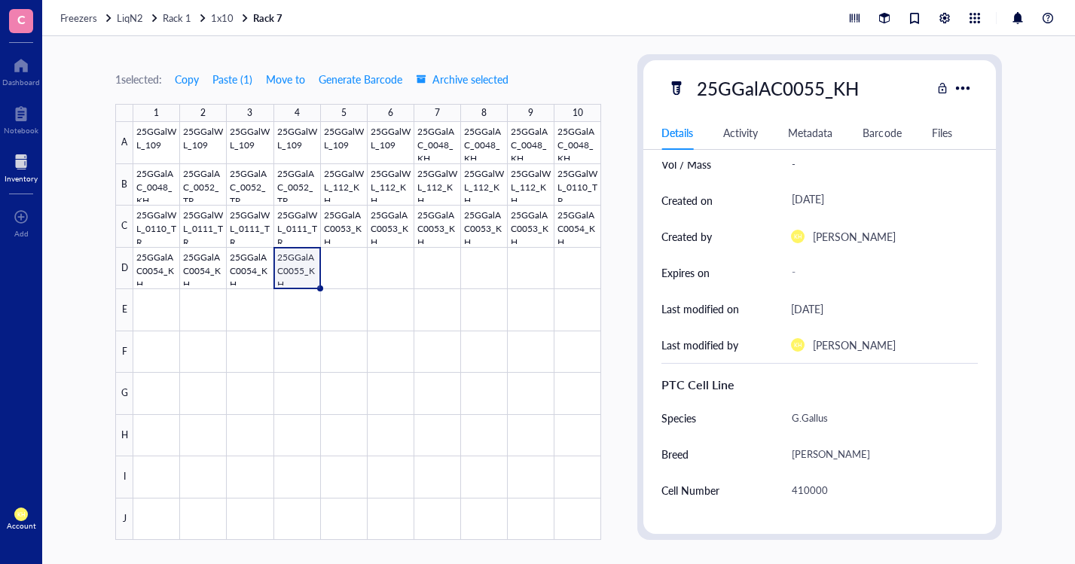
click at [875, 245] on div "ID NS00000827 Item type PTC Cell Line Concentration - Vol / Mass - Created on […" at bounding box center [819, 455] width 353 height 834
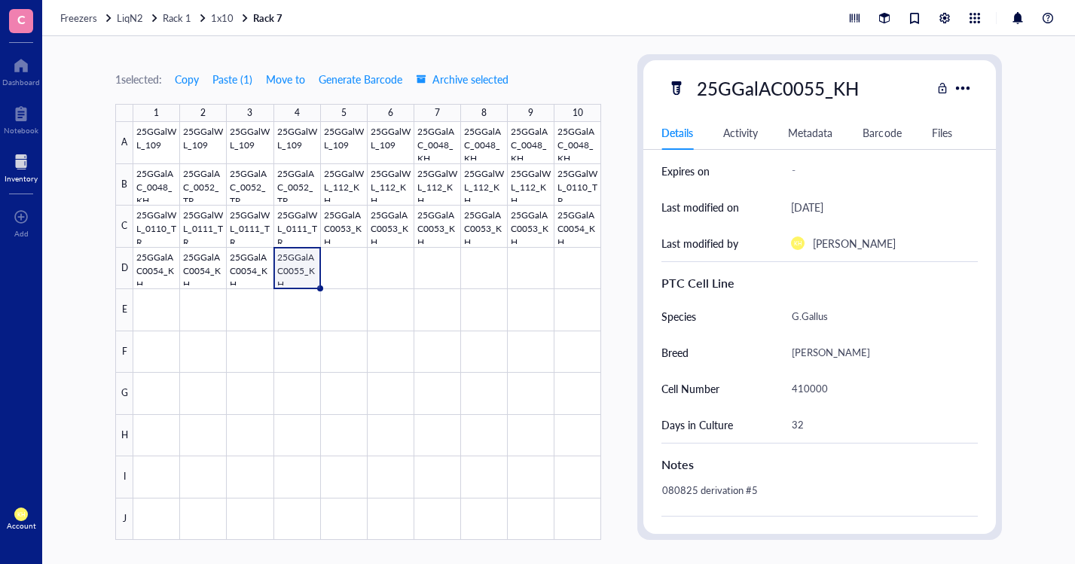
scroll to position [151, 0]
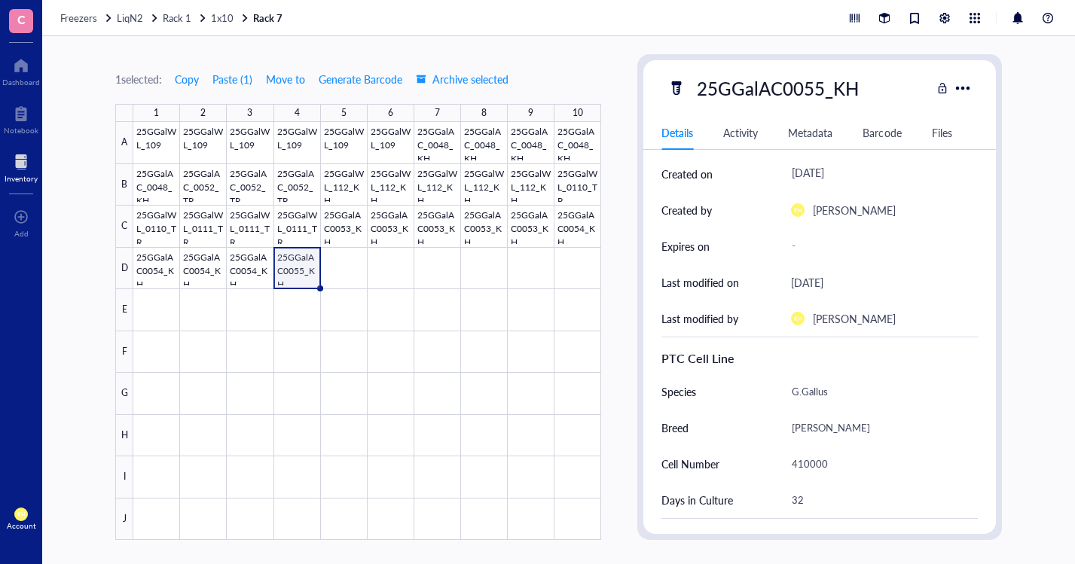
click at [832, 466] on div "410000" at bounding box center [878, 464] width 187 height 32
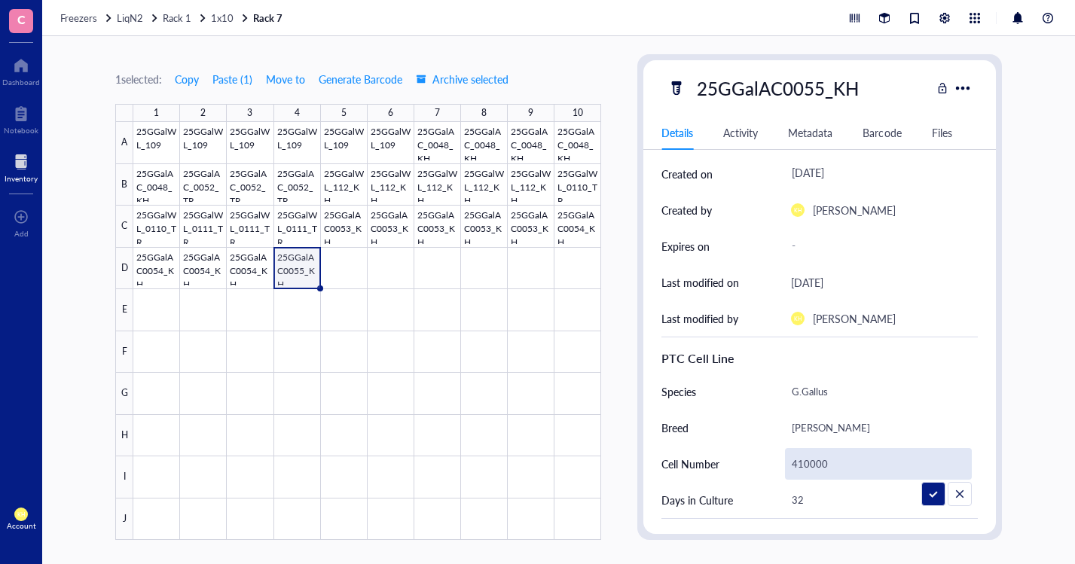
click at [809, 464] on input "410000" at bounding box center [878, 464] width 185 height 30
type input "1000000"
click at [856, 501] on div "32" at bounding box center [878, 500] width 187 height 32
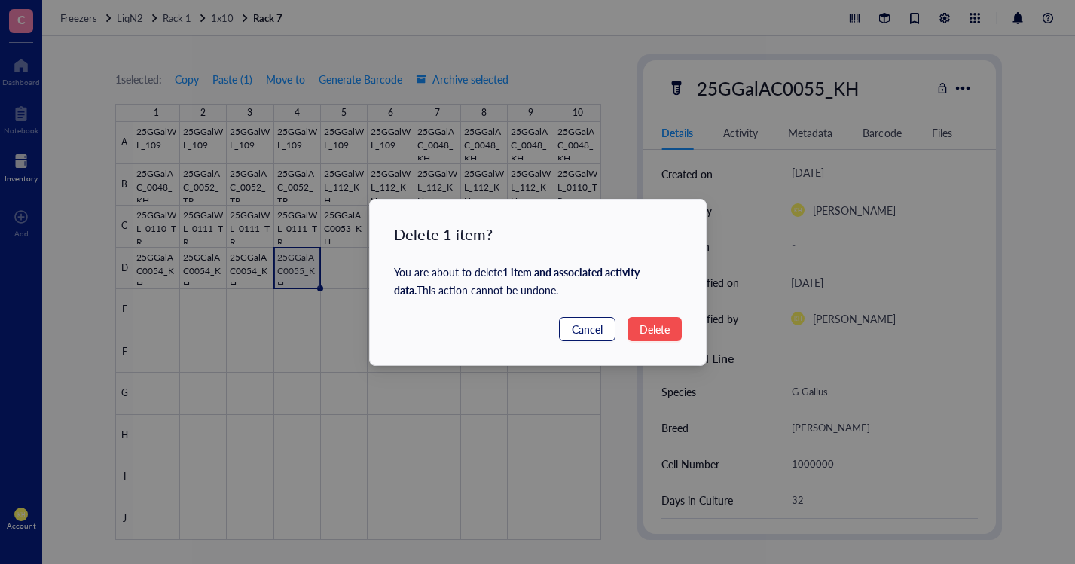
click at [591, 322] on span "Cancel" at bounding box center [587, 329] width 31 height 17
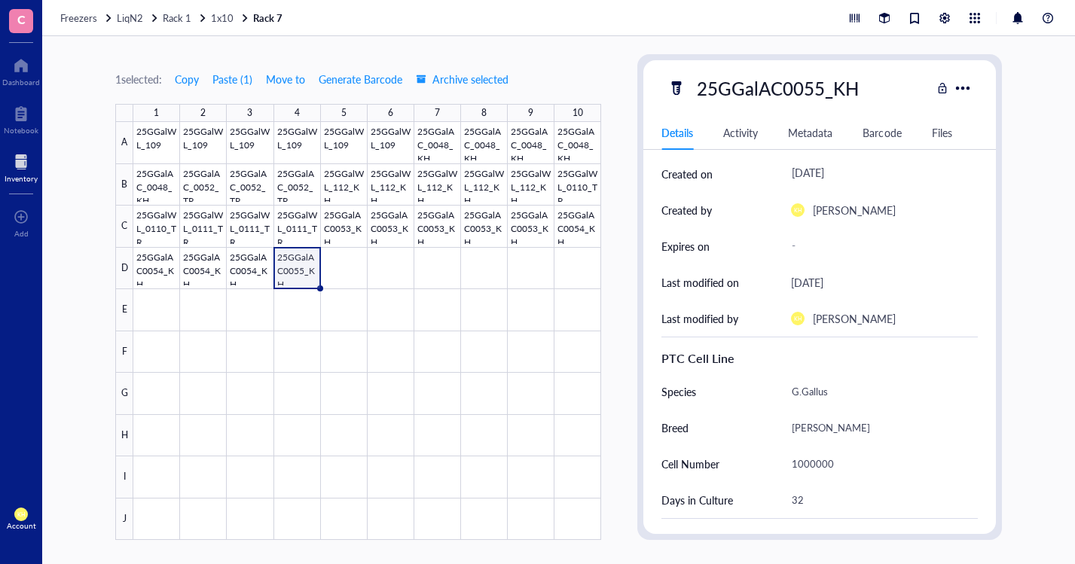
click at [817, 496] on div "32" at bounding box center [878, 500] width 187 height 32
type input "3"
type input "28"
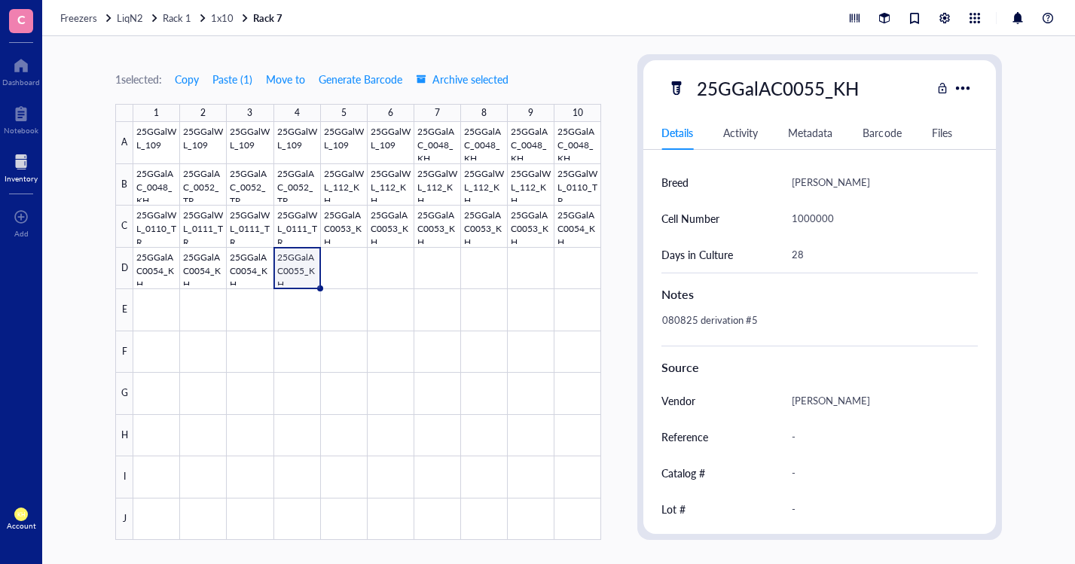
scroll to position [409, 0]
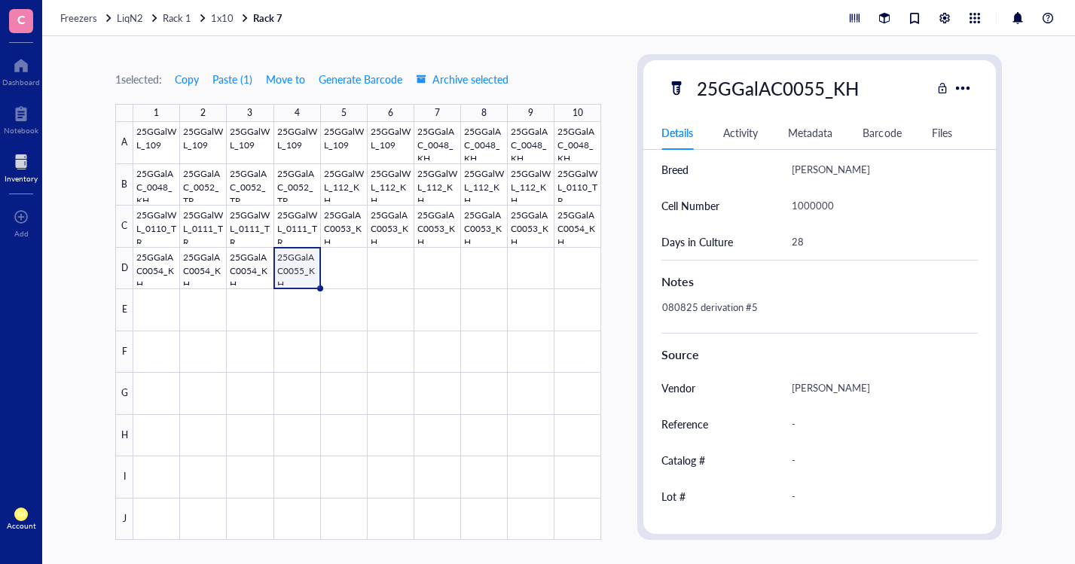
click at [783, 304] on div "080825 derivation #5" at bounding box center [813, 315] width 316 height 36
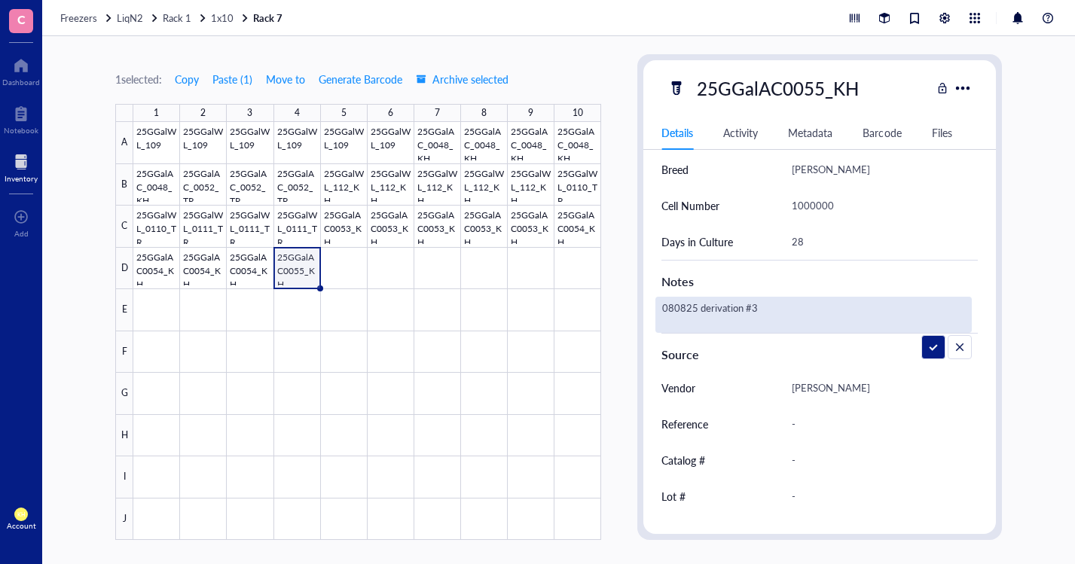
click at [685, 306] on textarea "080825 derivation #3" at bounding box center [758, 314] width 205 height 33
type textarea "081225 derivation #3"
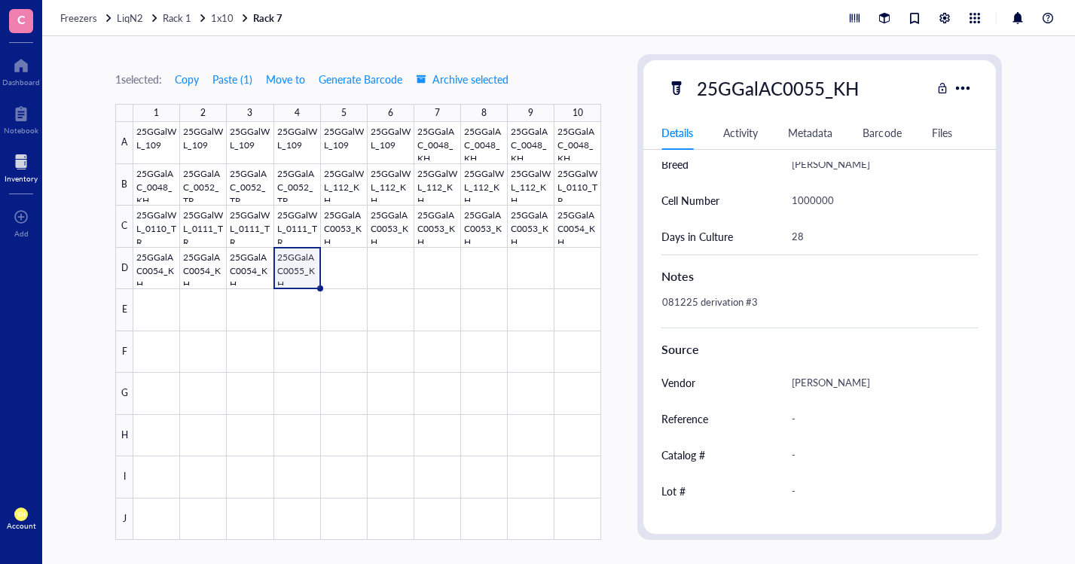
scroll to position [474, 0]
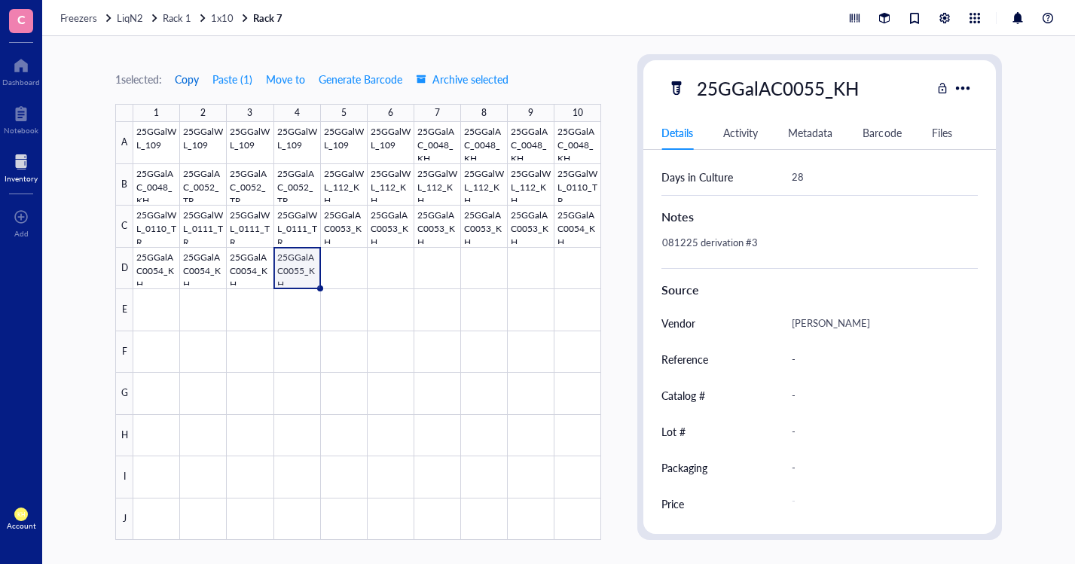
click at [181, 80] on span "Copy" at bounding box center [187, 79] width 24 height 12
click at [328, 267] on div at bounding box center [367, 331] width 468 height 418
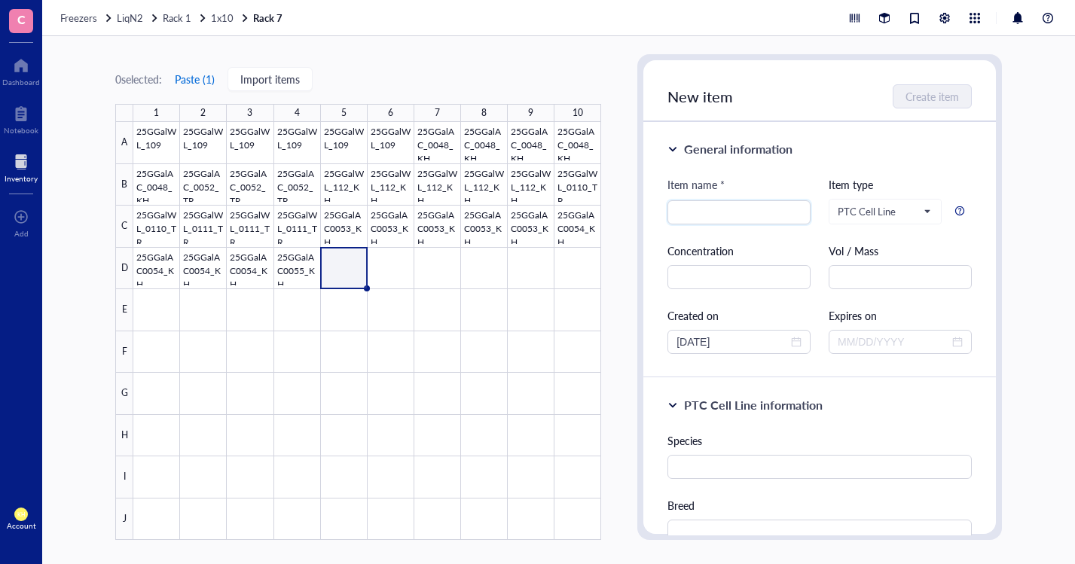
click at [200, 79] on button "Paste ( 1 )" at bounding box center [194, 79] width 41 height 24
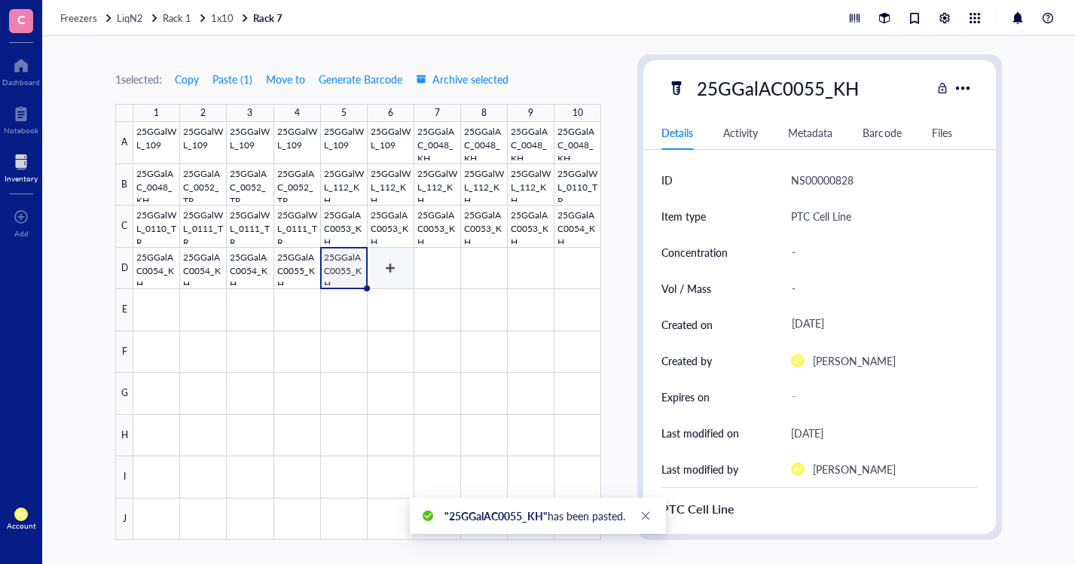
click at [392, 276] on div at bounding box center [367, 331] width 468 height 418
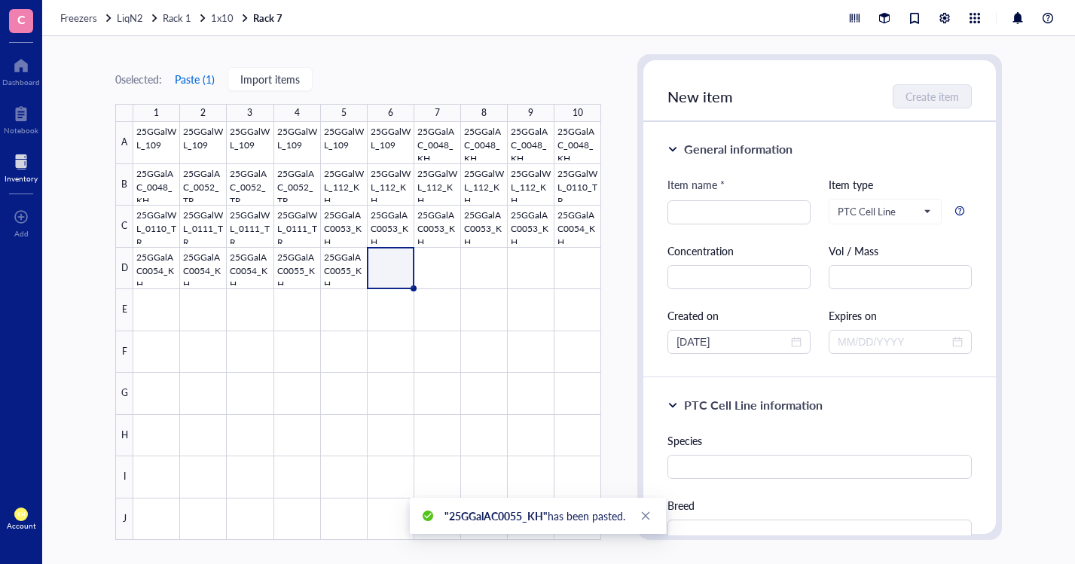
click at [208, 81] on button "Paste ( 1 )" at bounding box center [194, 79] width 41 height 24
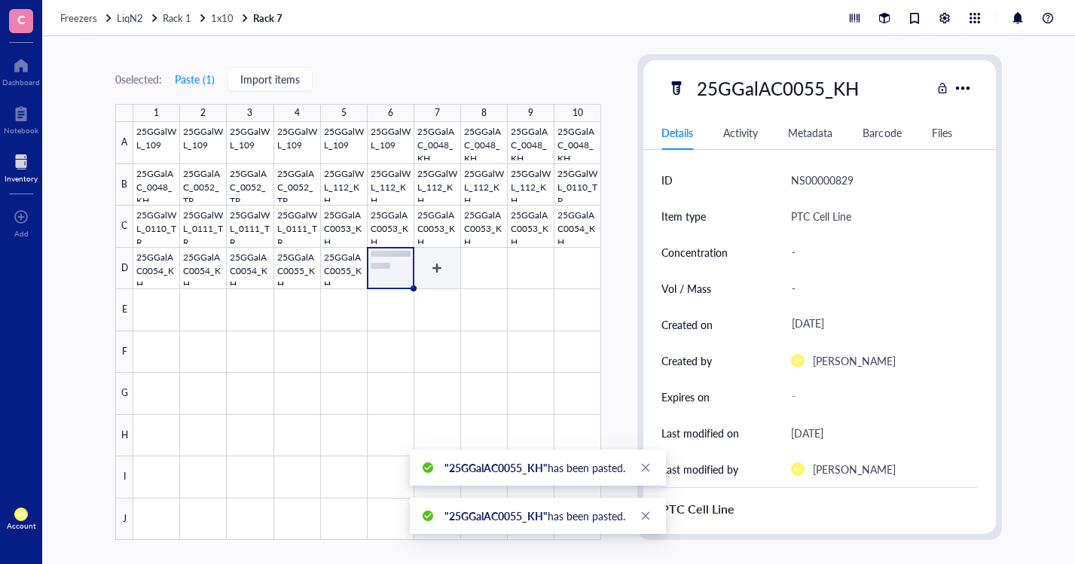
click at [441, 270] on div at bounding box center [367, 331] width 468 height 418
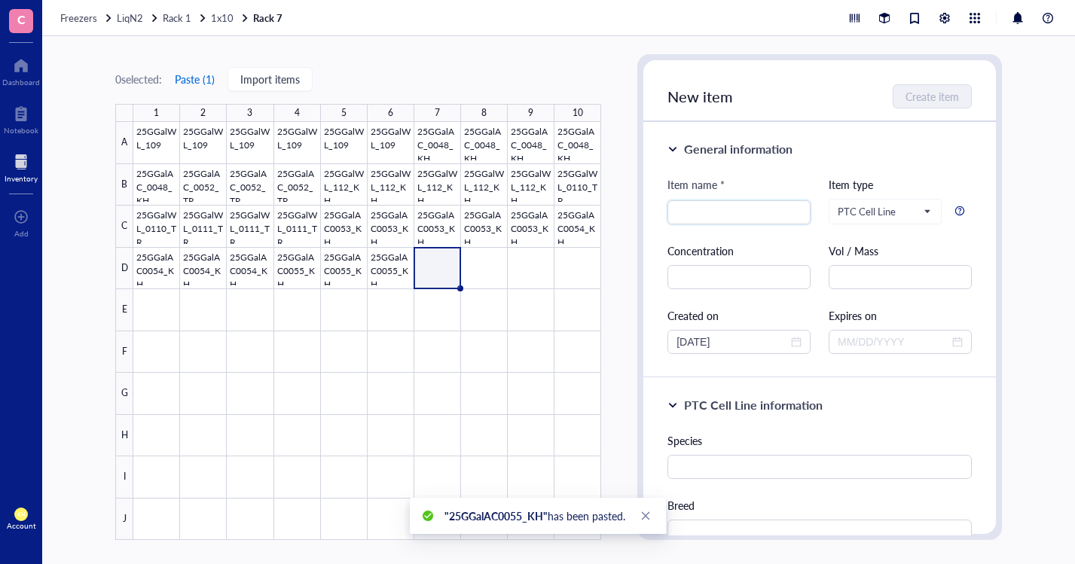
click at [209, 77] on button "Paste ( 1 )" at bounding box center [194, 79] width 41 height 24
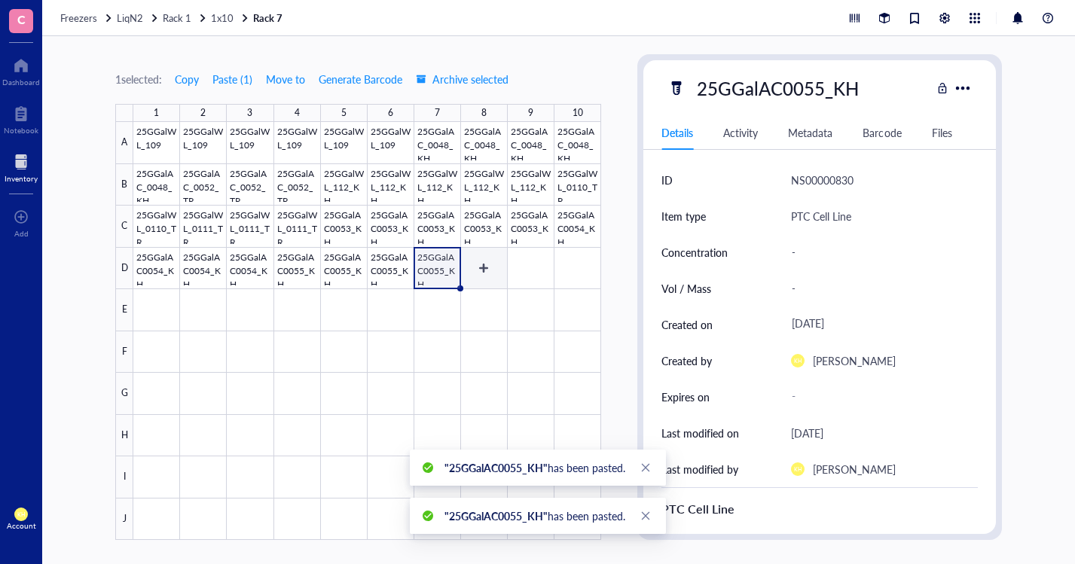
click at [481, 268] on div at bounding box center [367, 331] width 468 height 418
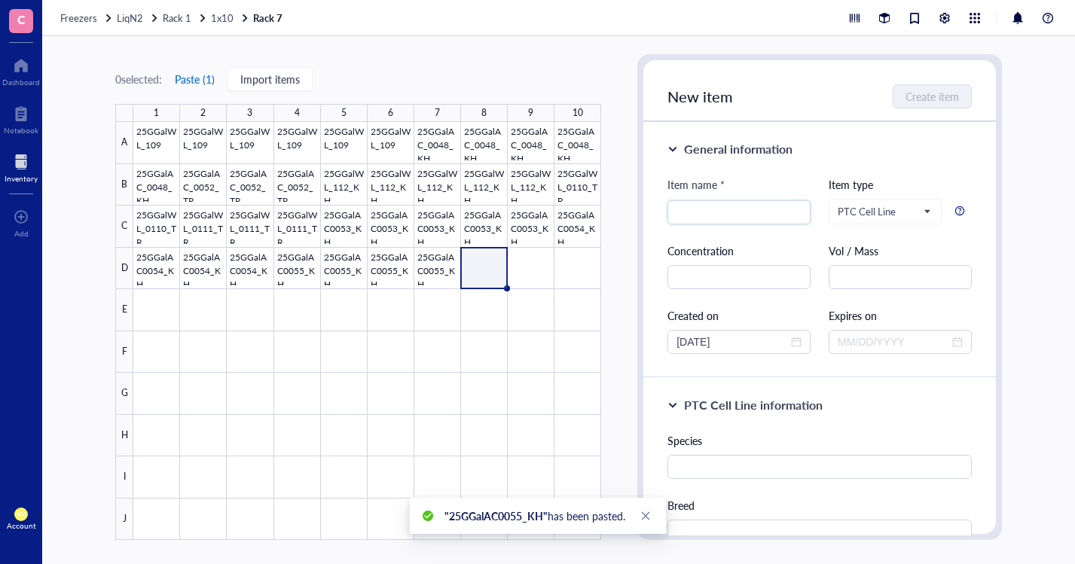
click at [190, 79] on button "Paste ( 1 )" at bounding box center [194, 79] width 41 height 24
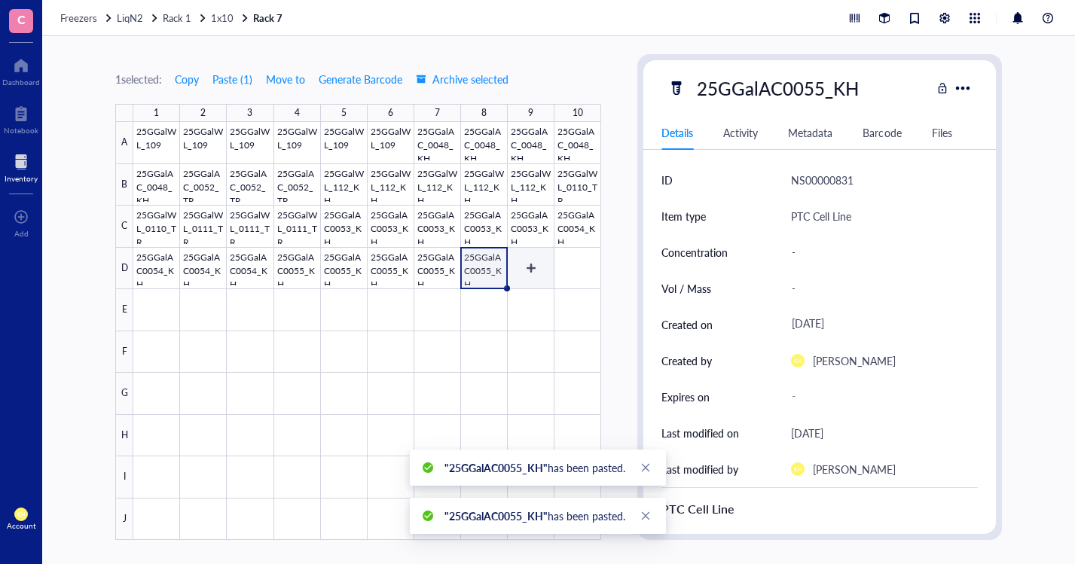
click at [523, 267] on div at bounding box center [367, 331] width 468 height 418
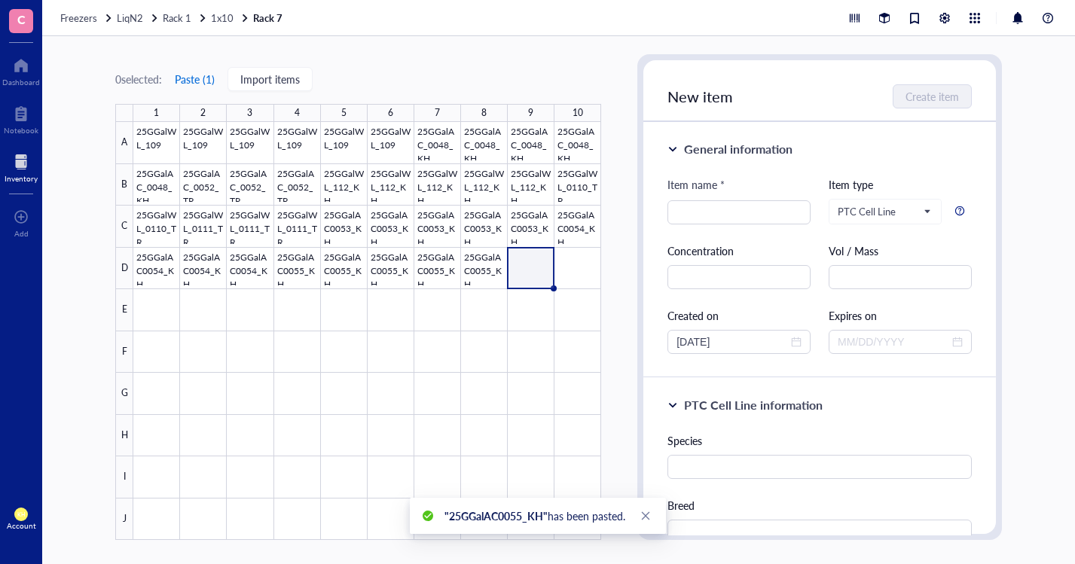
click at [199, 80] on button "Paste ( 1 )" at bounding box center [194, 79] width 41 height 24
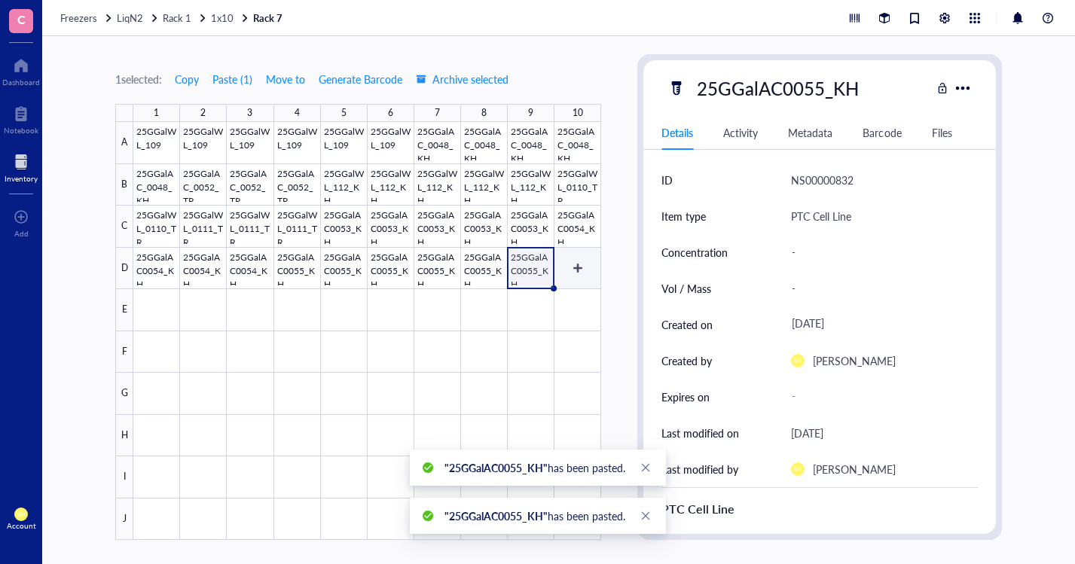
click at [582, 269] on div at bounding box center [367, 331] width 468 height 418
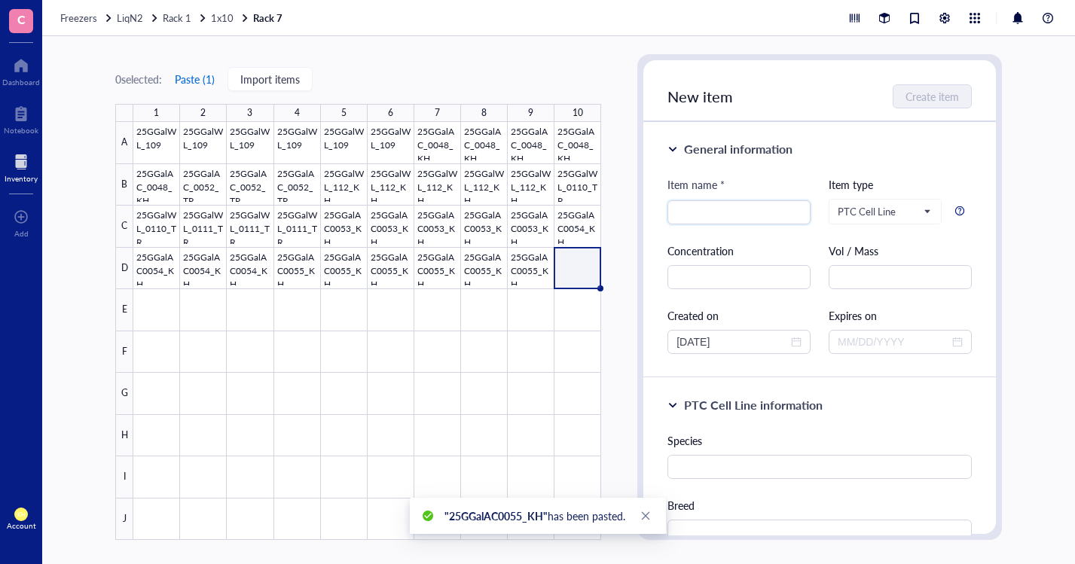
click at [200, 78] on button "Paste ( 1 )" at bounding box center [194, 79] width 41 height 24
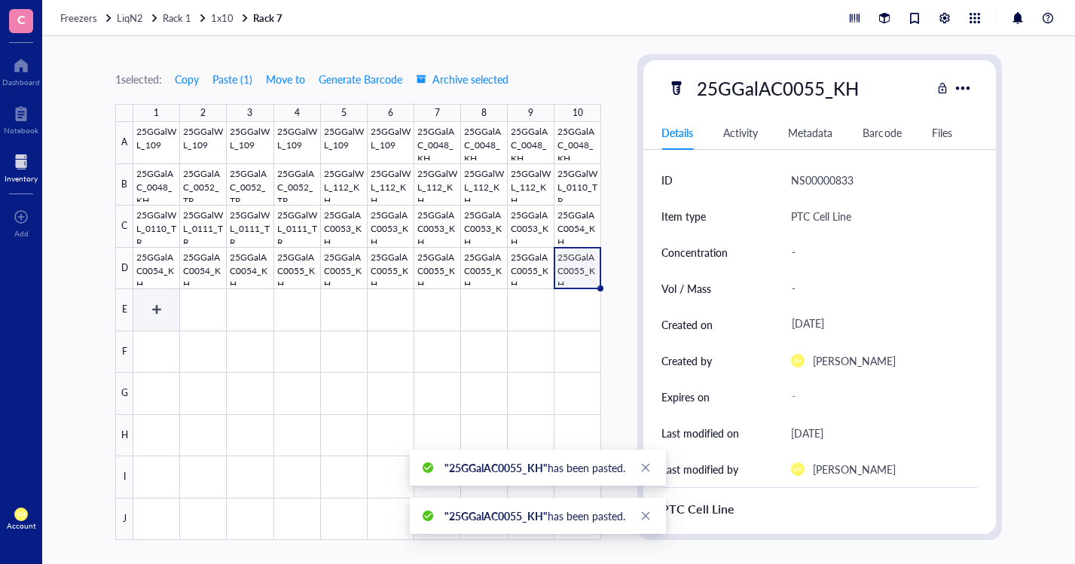
click at [152, 306] on div at bounding box center [367, 331] width 468 height 418
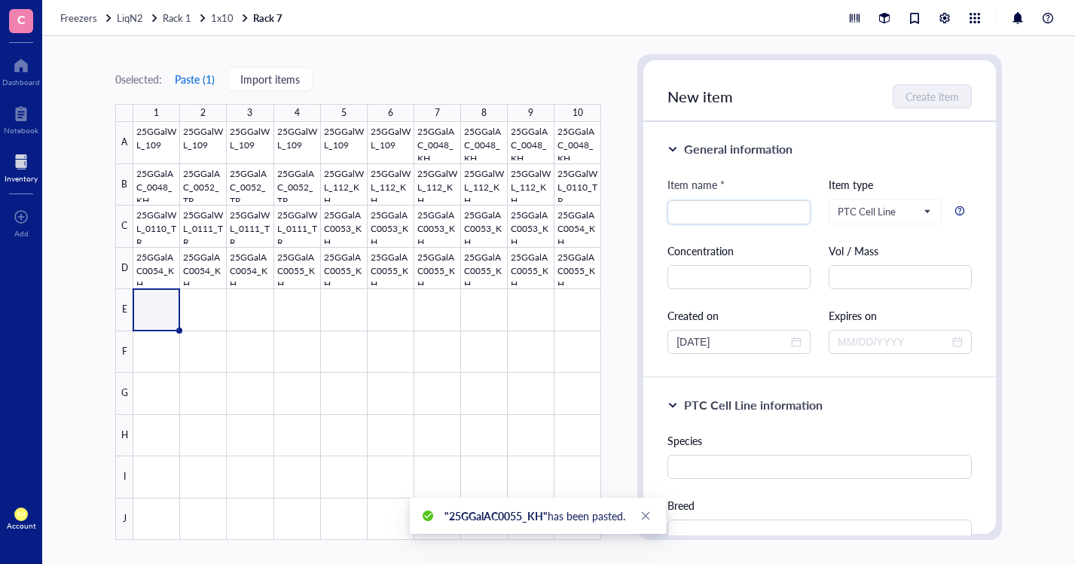
click at [199, 81] on button "Paste ( 1 )" at bounding box center [194, 79] width 41 height 24
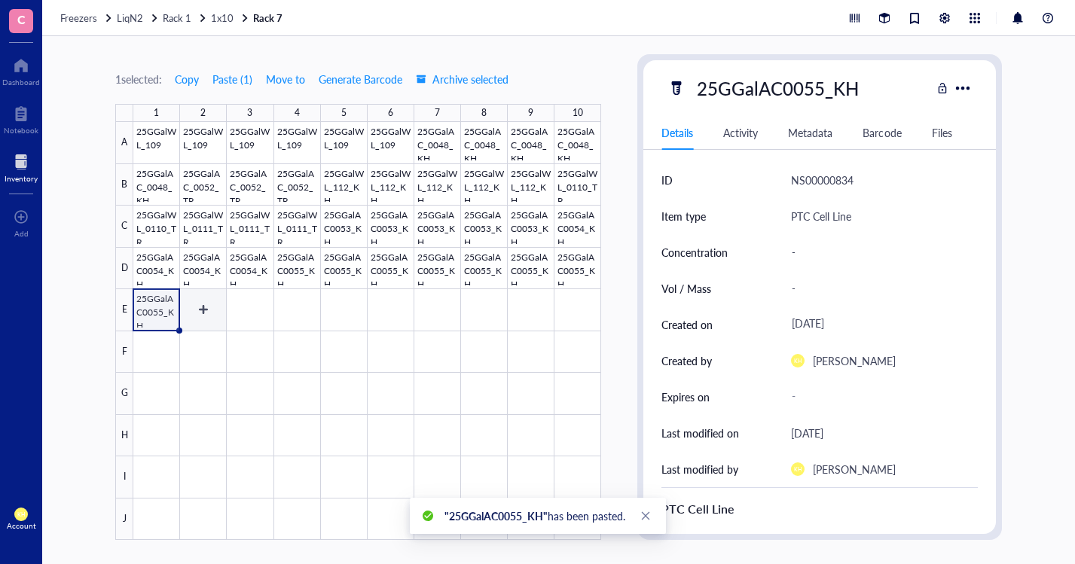
click at [197, 301] on div at bounding box center [367, 331] width 468 height 418
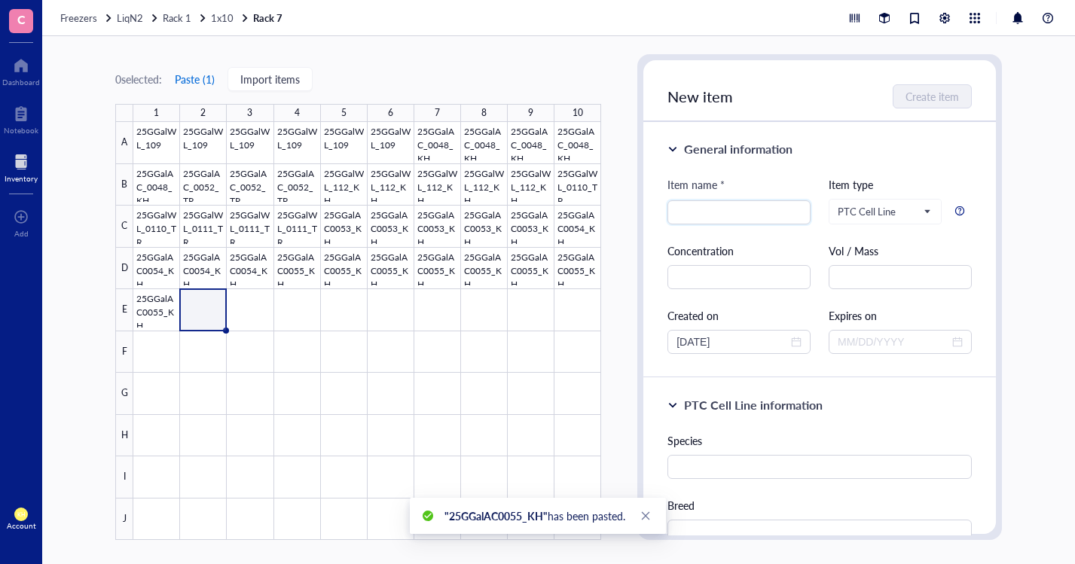
click at [197, 75] on button "Paste ( 1 )" at bounding box center [194, 79] width 41 height 24
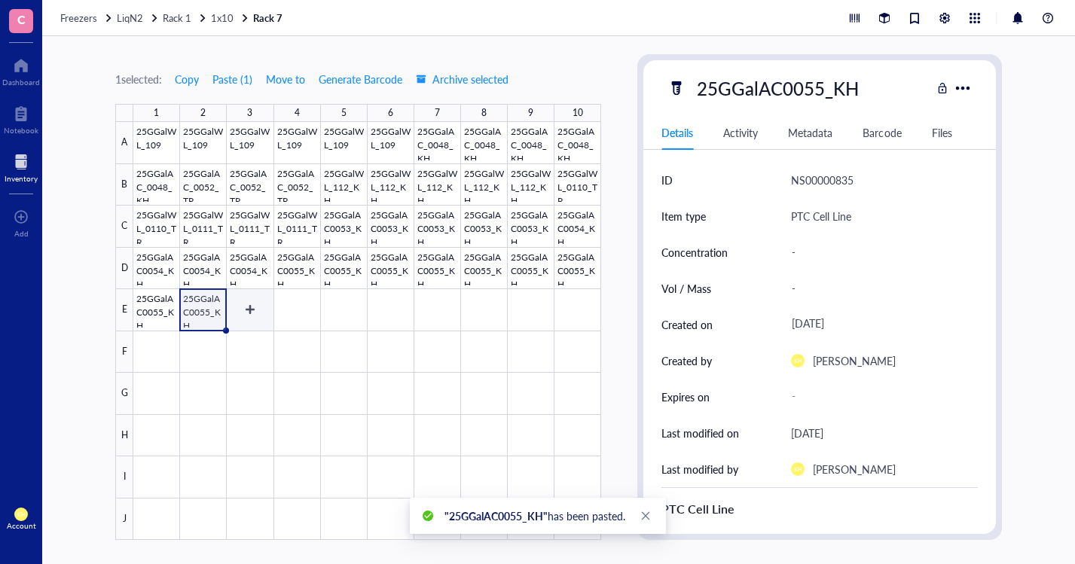
click at [243, 310] on div at bounding box center [367, 331] width 468 height 418
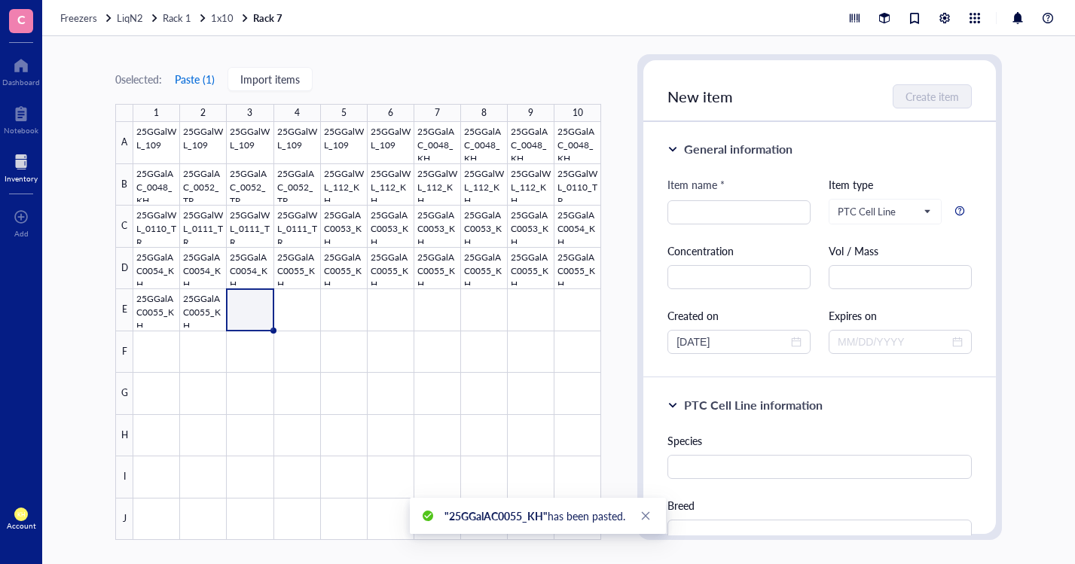
click at [186, 74] on button "Paste ( 1 )" at bounding box center [194, 79] width 41 height 24
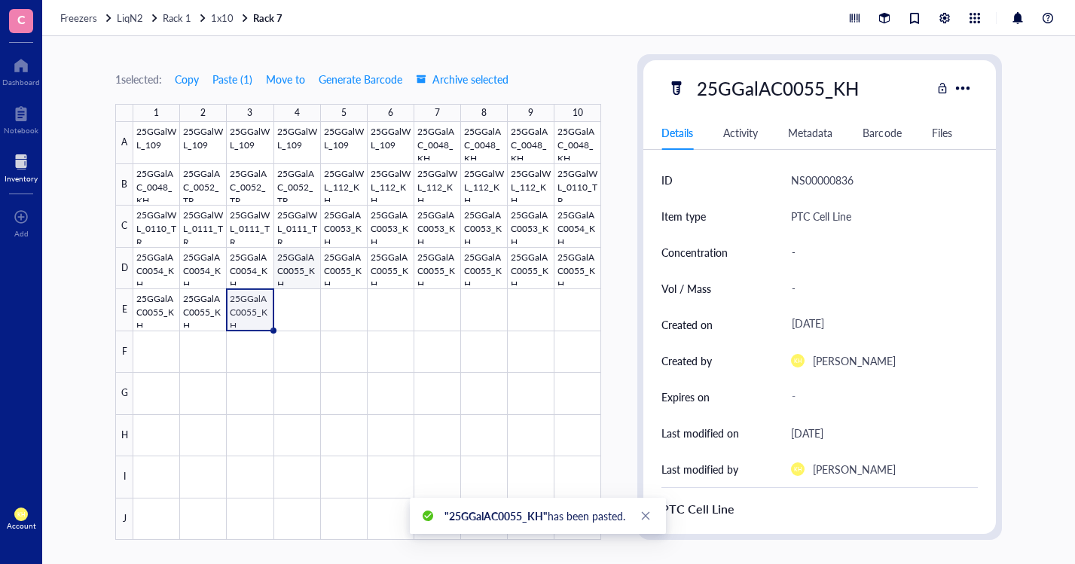
click at [296, 270] on div at bounding box center [367, 331] width 468 height 418
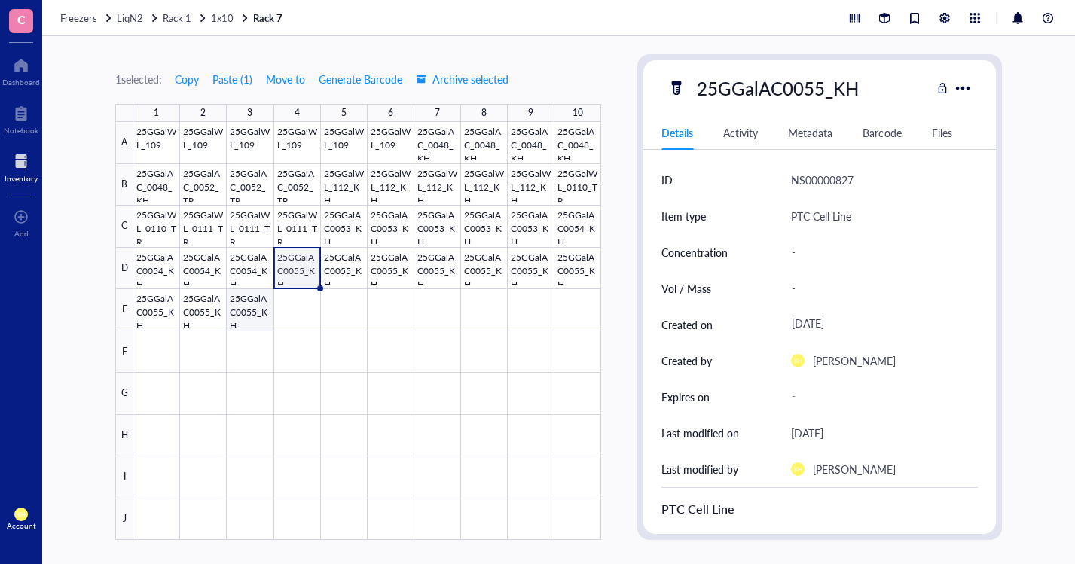
click at [253, 304] on div at bounding box center [367, 331] width 468 height 418
click at [304, 264] on div at bounding box center [367, 331] width 468 height 418
click at [350, 258] on div at bounding box center [367, 331] width 468 height 418
click at [383, 265] on div at bounding box center [367, 331] width 468 height 418
click at [427, 268] on div at bounding box center [367, 331] width 468 height 418
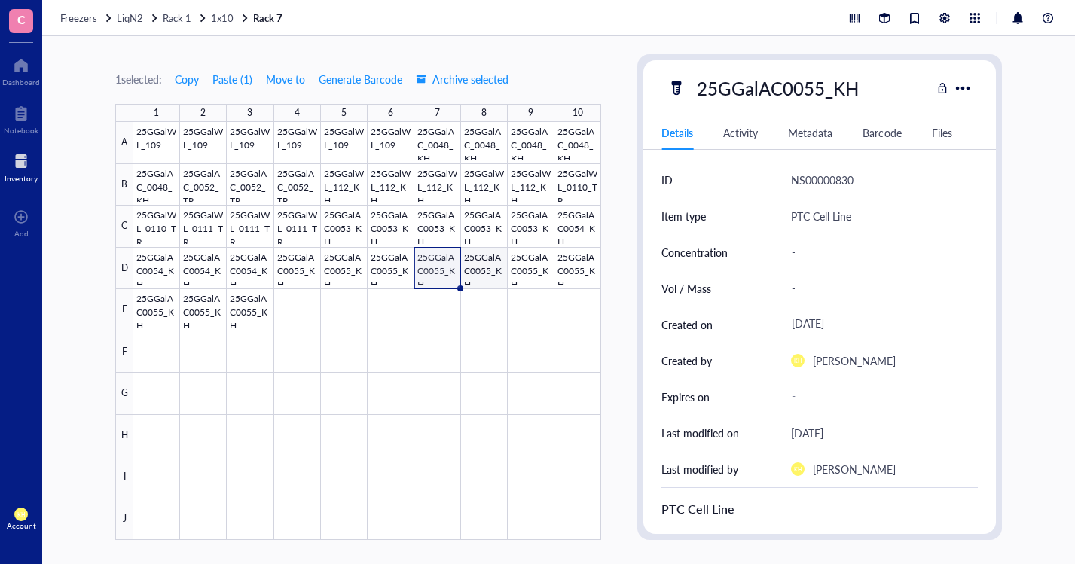
click at [493, 267] on div at bounding box center [367, 331] width 468 height 418
click at [539, 272] on div at bounding box center [367, 331] width 468 height 418
click at [482, 275] on div at bounding box center [367, 331] width 468 height 418
click at [539, 267] on div at bounding box center [367, 331] width 468 height 418
click at [582, 267] on div at bounding box center [367, 331] width 468 height 418
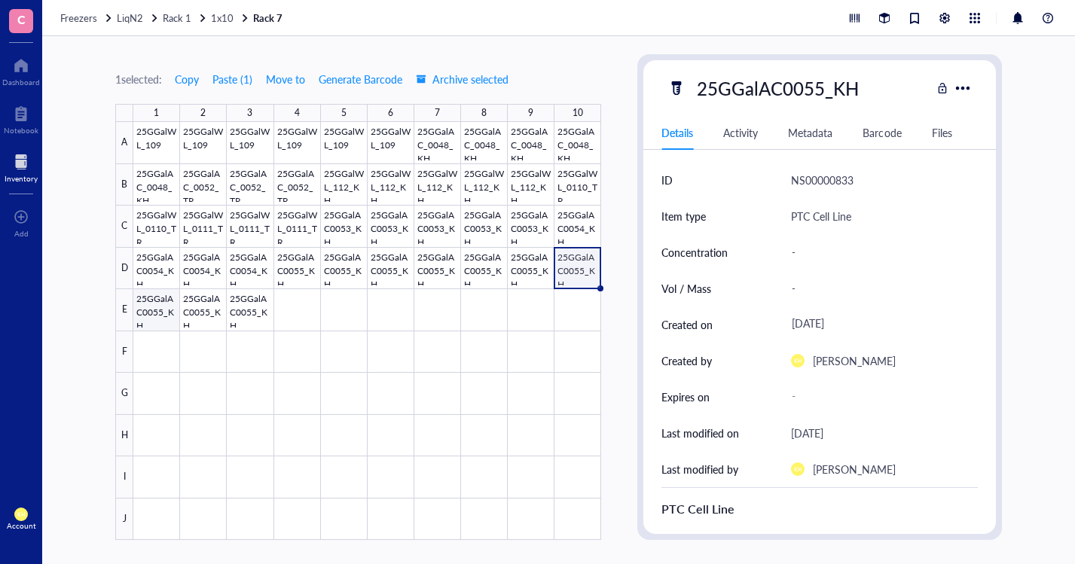
click at [154, 312] on div at bounding box center [367, 331] width 468 height 418
click at [206, 310] on div at bounding box center [367, 331] width 468 height 418
click at [246, 307] on div at bounding box center [367, 331] width 468 height 418
